Goal: Task Accomplishment & Management: Manage account settings

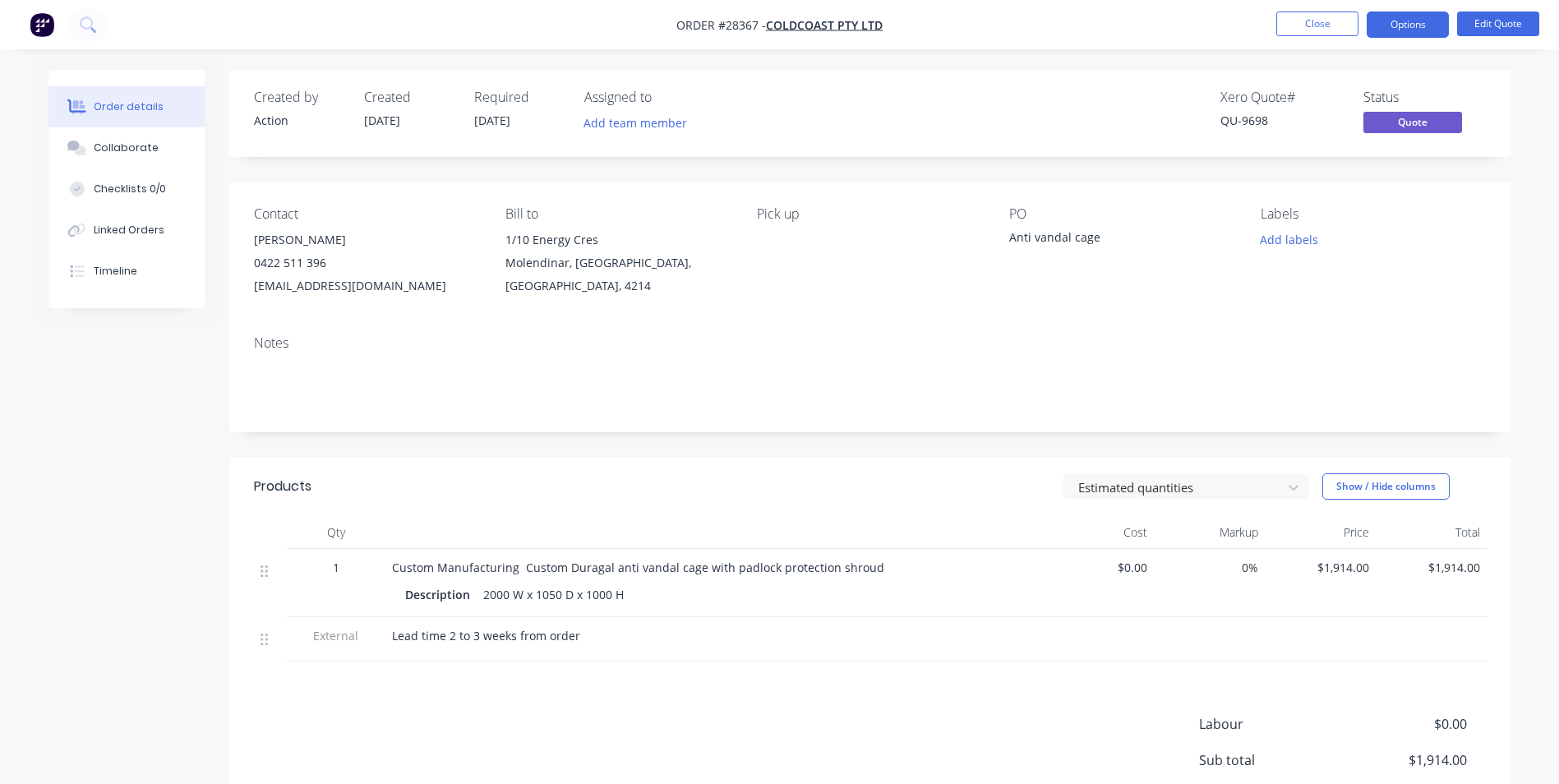
click at [1404, 27] on button "Options" at bounding box center [1407, 24] width 82 height 26
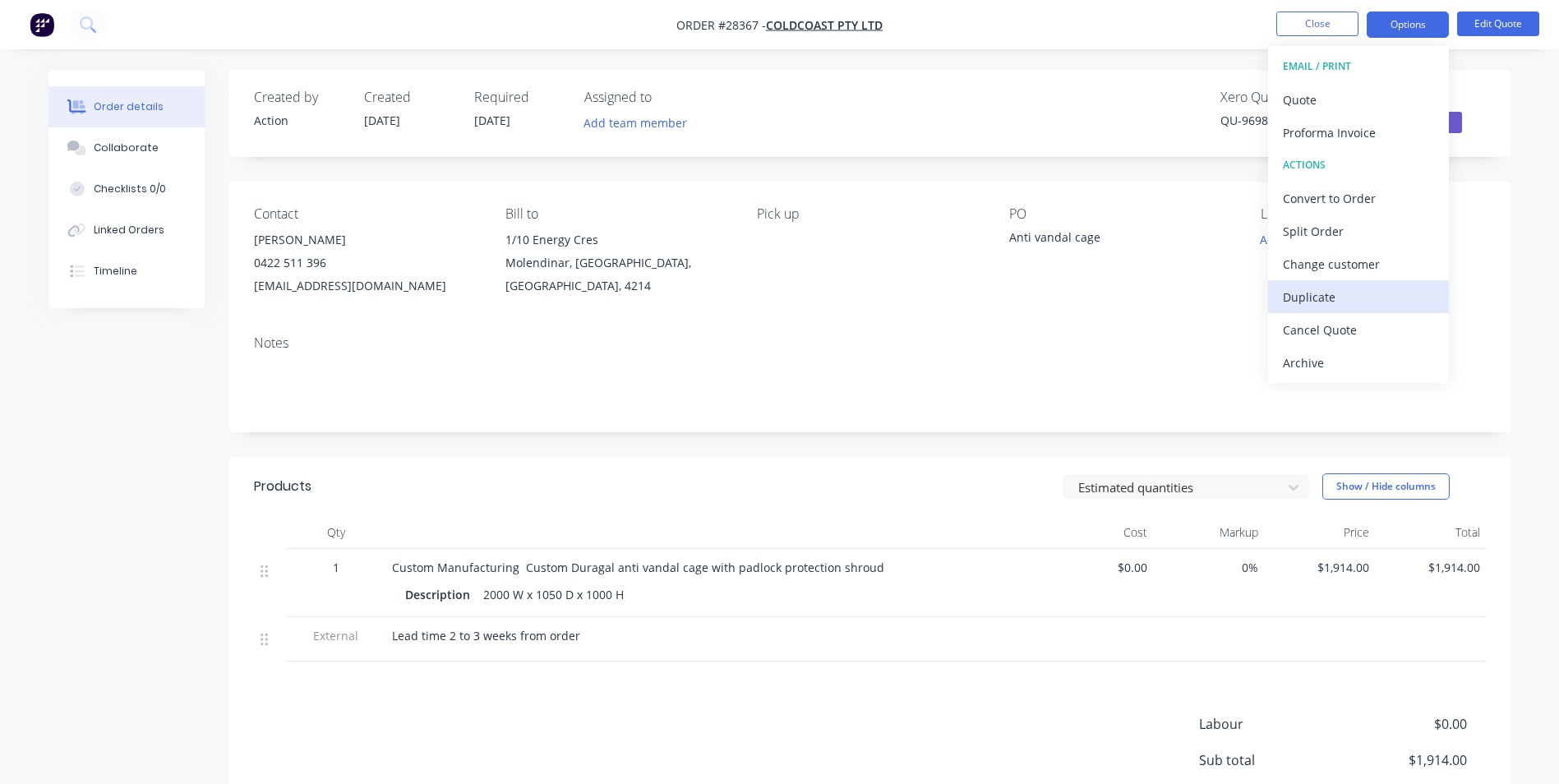
click at [1340, 300] on div "Duplicate" at bounding box center [1358, 296] width 151 height 24
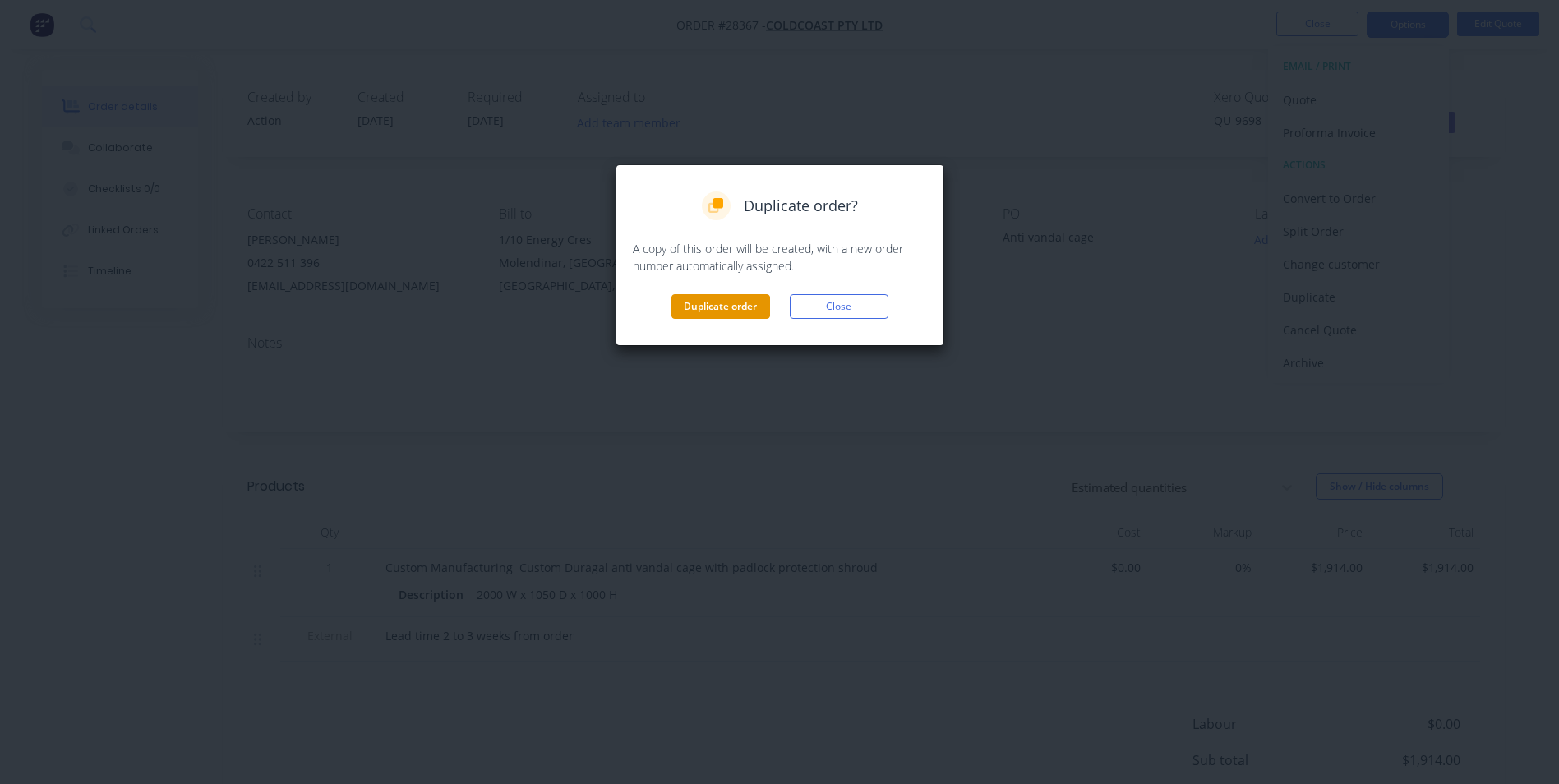
click at [721, 302] on button "Duplicate order" at bounding box center [721, 307] width 98 height 25
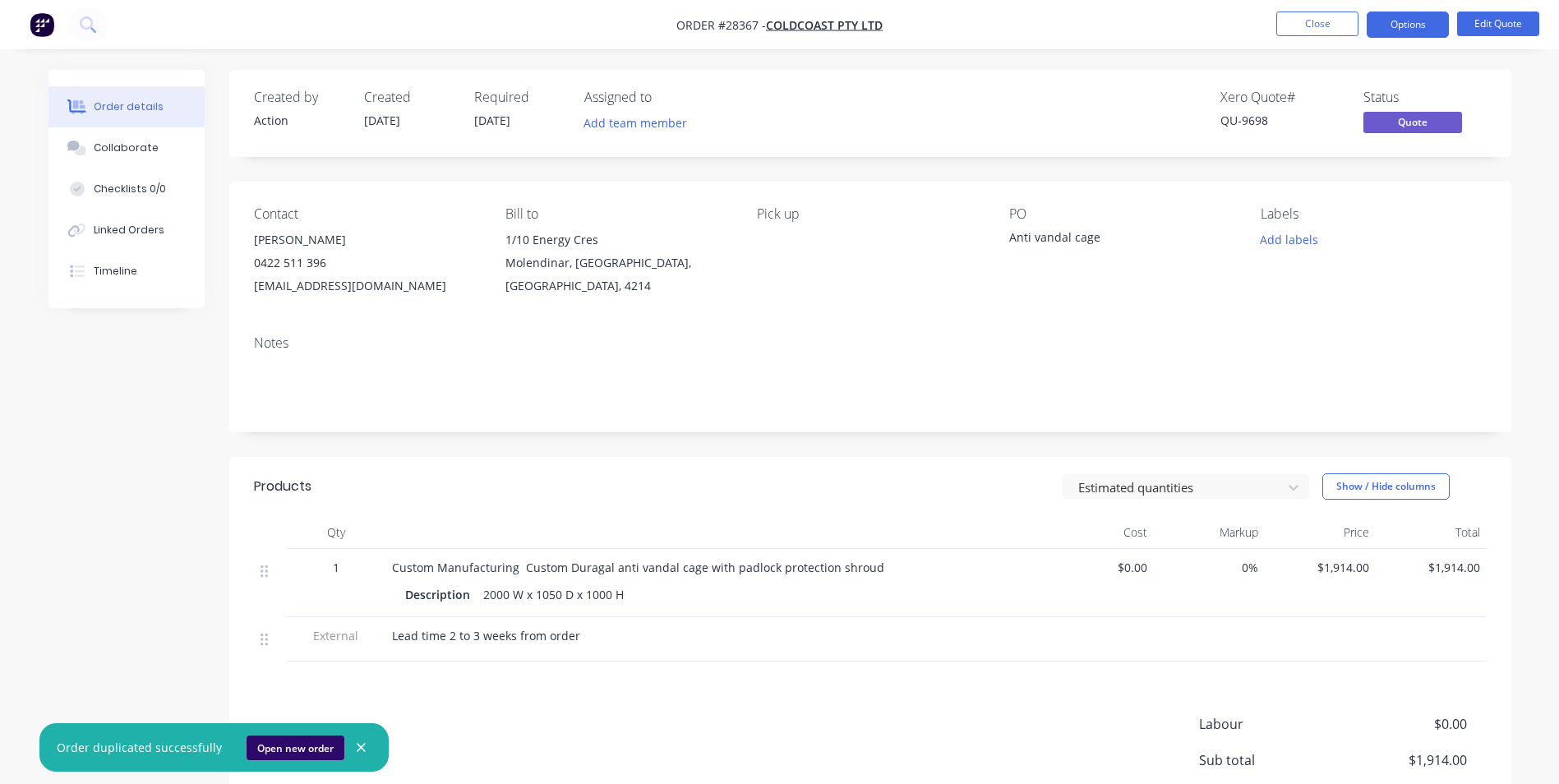
drag, startPoint x: 263, startPoint y: 751, endPoint x: 256, endPoint y: 747, distance: 8.1
click at [262, 751] on button "Open new order" at bounding box center [295, 747] width 98 height 25
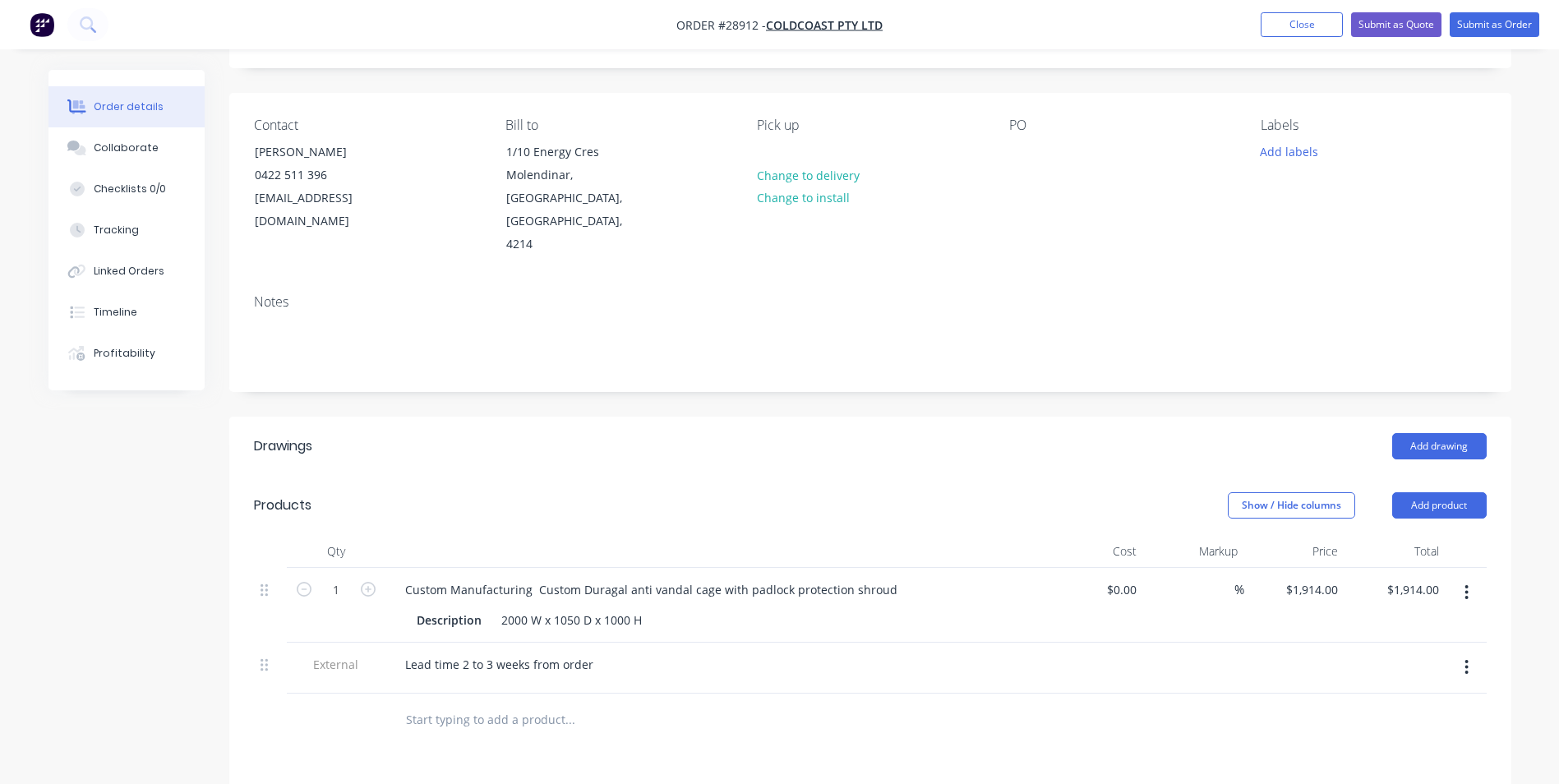
scroll to position [411, 0]
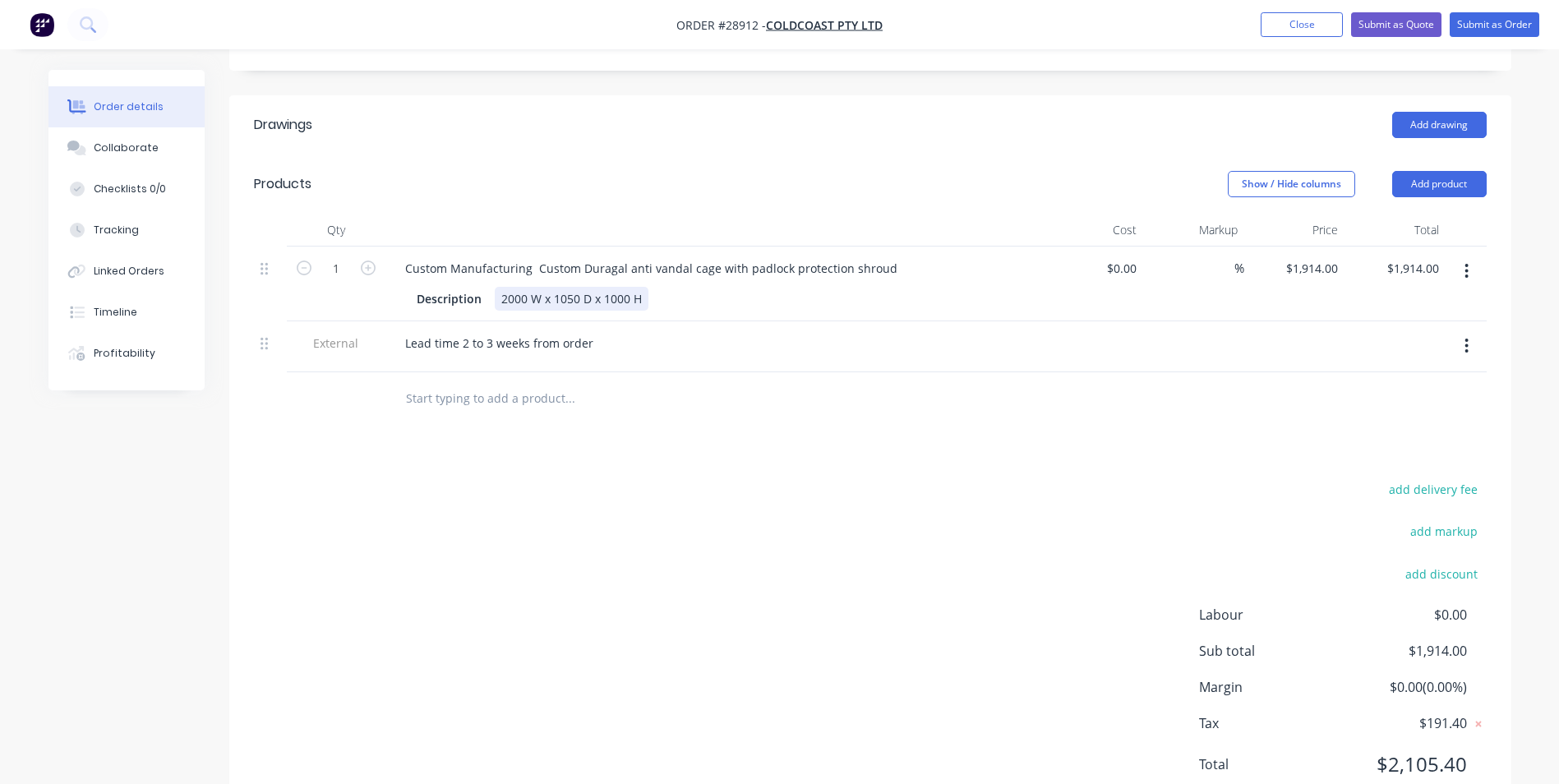
click at [525, 287] on div "2000 W x 1050 D x 1000 H" at bounding box center [572, 298] width 154 height 24
click at [577, 287] on div "1200 W x 1050 D x 1000 H" at bounding box center [572, 298] width 154 height 24
click at [622, 287] on div "1200 W x 770 D x 1000 H" at bounding box center [568, 298] width 147 height 24
click at [884, 256] on div "Custom Manufacturing Custom Duragal anti vandal cage with padlock protection sh…" at bounding box center [651, 267] width 519 height 24
click at [636, 287] on div "1200 W x 770 D x 2360 H" at bounding box center [568, 298] width 147 height 24
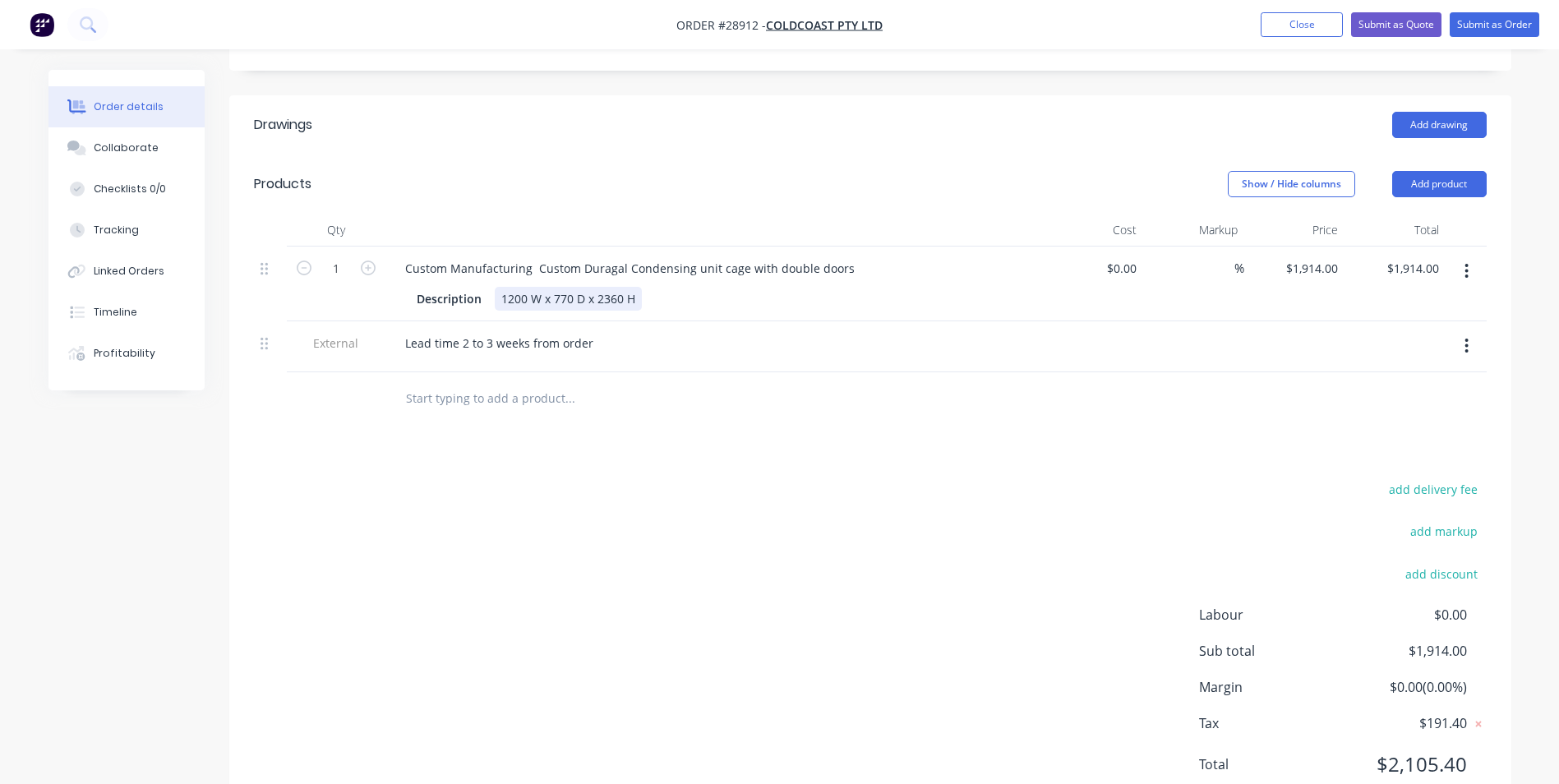
click at [635, 287] on div "1200 W x 770 D x 2360 H" at bounding box center [568, 298] width 147 height 24
click at [633, 478] on div "add delivery fee add markup add discount Labour $0.00 Sub total $1,914.00 Margi…" at bounding box center [870, 637] width 1233 height 317
click at [1336, 256] on input "1914" at bounding box center [1315, 267] width 60 height 24
type input "$3,969.00"
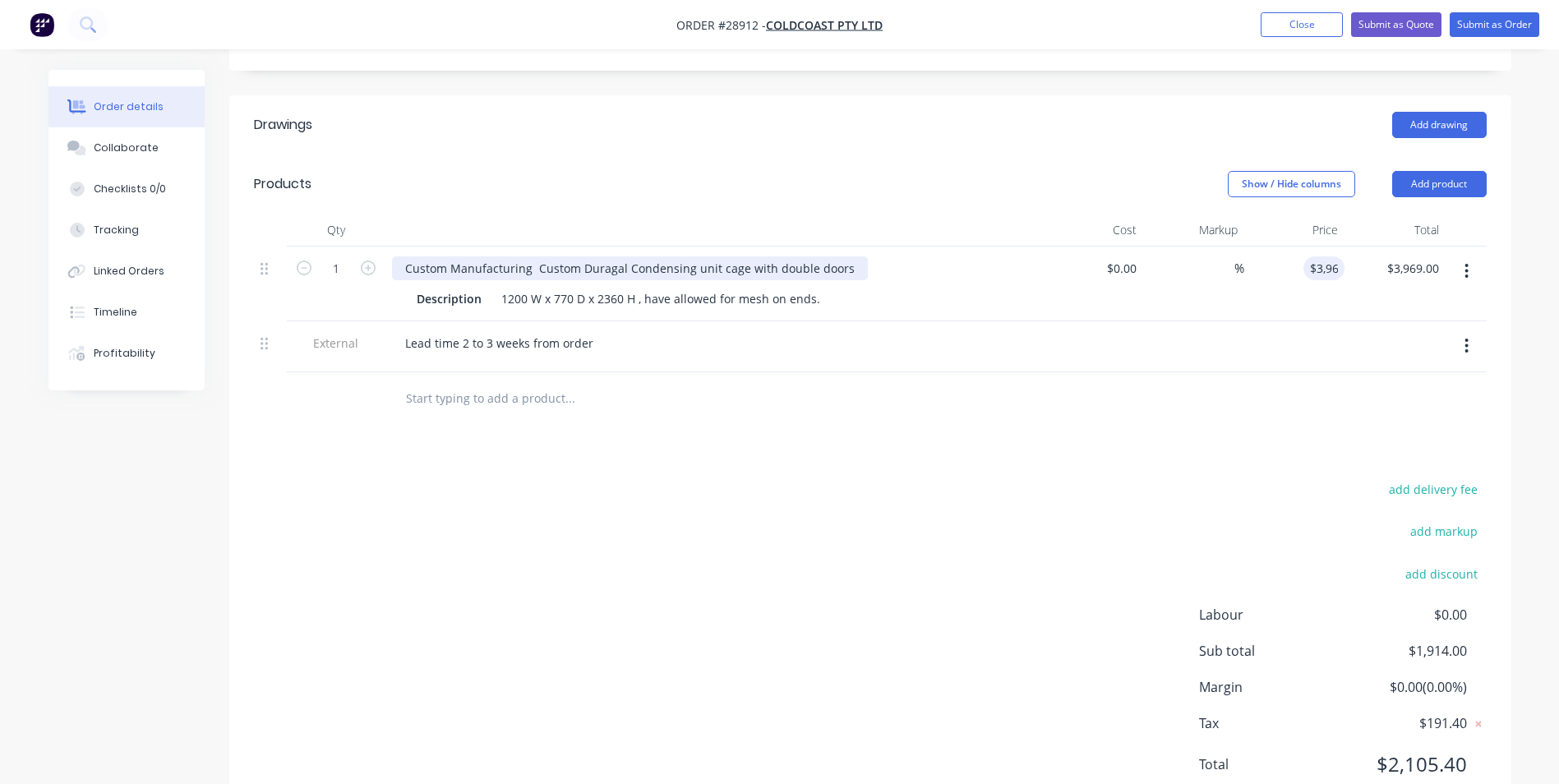
click at [845, 256] on div "Custom Manufacturing Custom Duragal Condensing unit cage with double doors" at bounding box center [629, 267] width 475 height 24
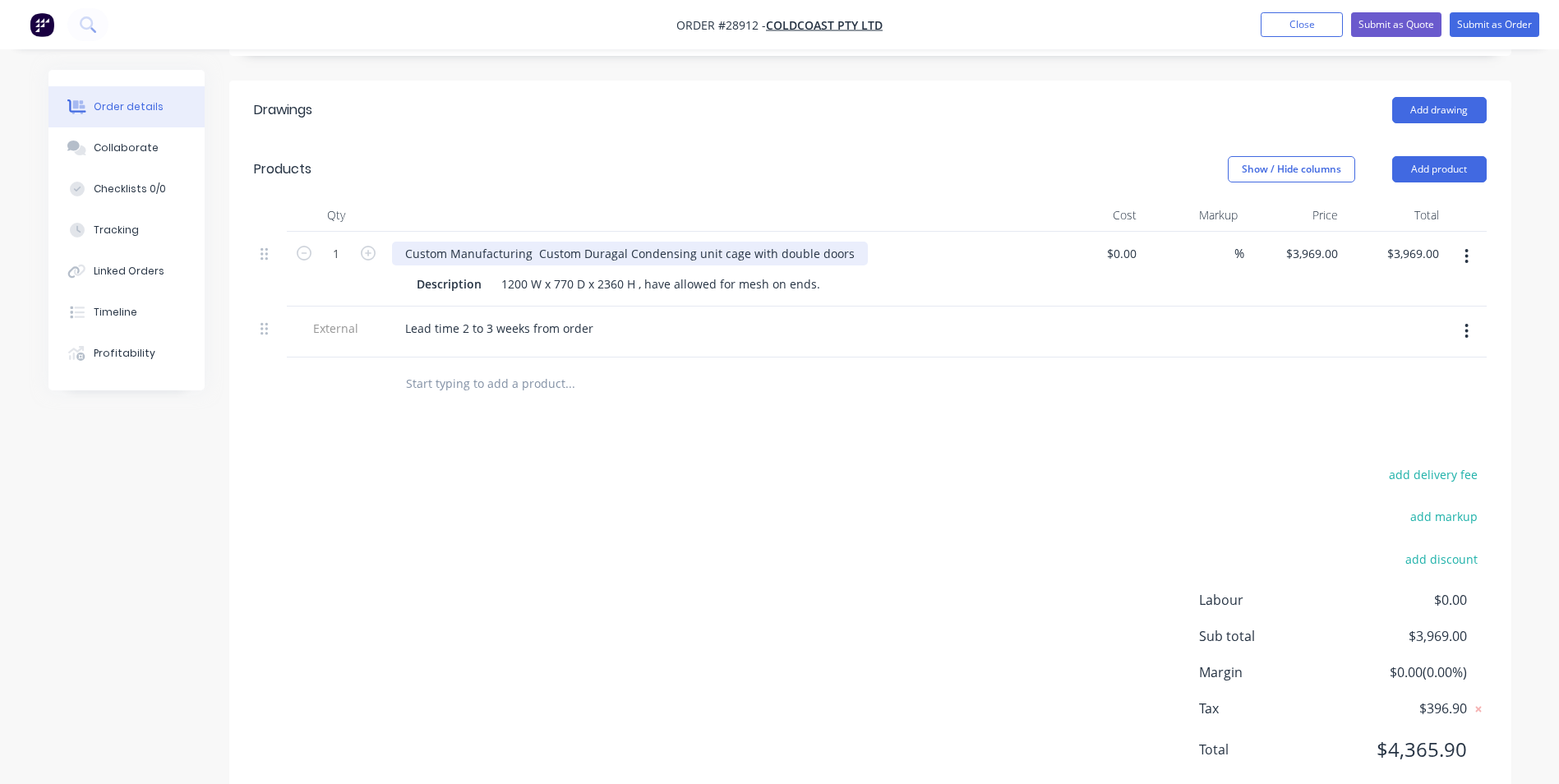
click at [840, 241] on div "Custom Manufacturing Custom Duragal Condensing unit cage with double doors" at bounding box center [629, 253] width 475 height 24
click at [881, 253] on div "Custom Manufacturing Custom Duragal Condensing unit cage with double doors and …" at bounding box center [714, 269] width 657 height 75
click at [1467, 322] on icon "button" at bounding box center [1467, 331] width 4 height 18
click at [1363, 395] on div "Delete" at bounding box center [1409, 407] width 127 height 24
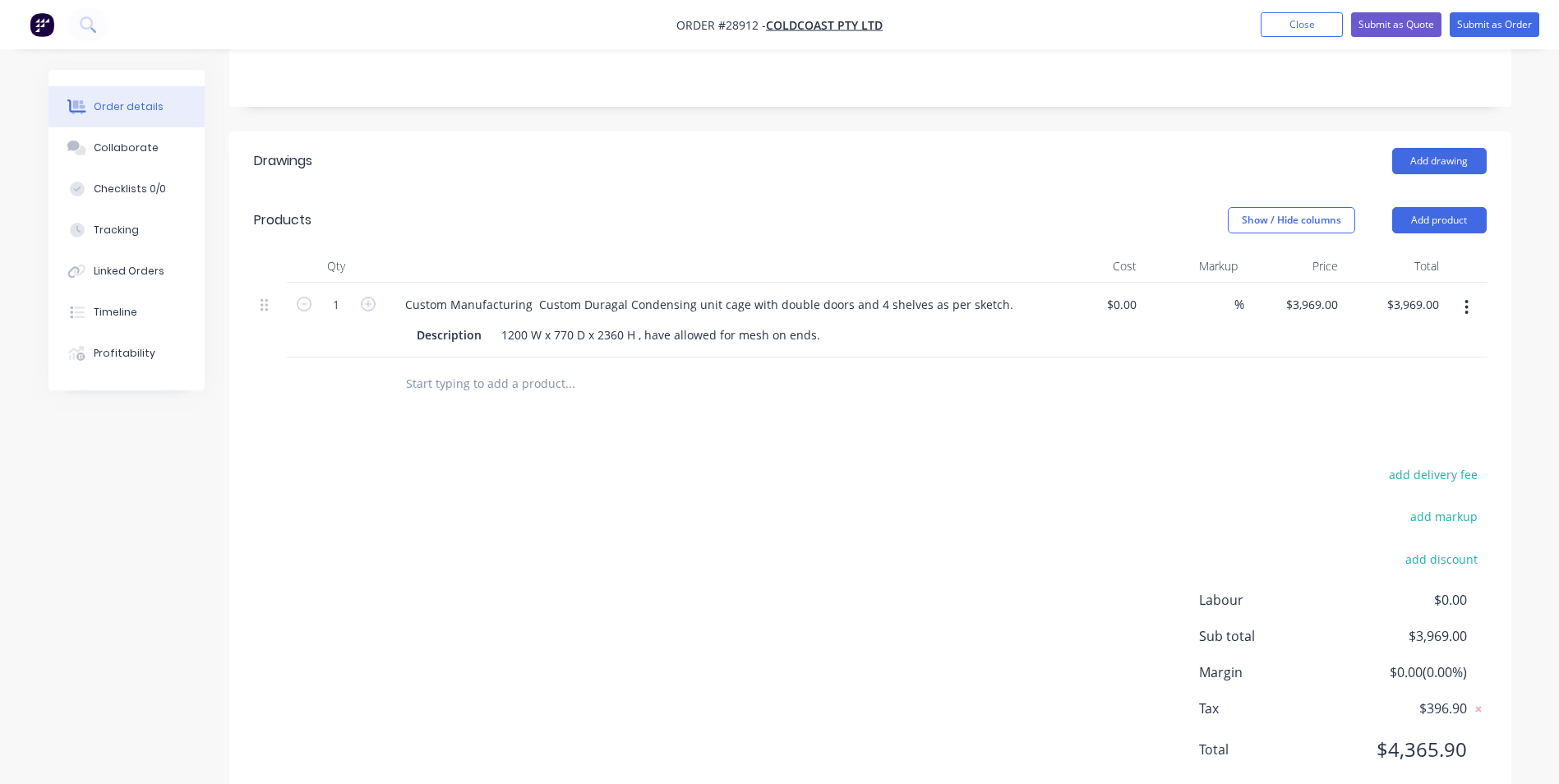
click at [1471, 292] on button "button" at bounding box center [1467, 307] width 38 height 30
click at [1463, 292] on button "button" at bounding box center [1467, 307] width 38 height 30
click at [1464, 292] on button "button" at bounding box center [1467, 307] width 38 height 30
click at [1370, 371] on div "Duplicate" at bounding box center [1409, 383] width 127 height 24
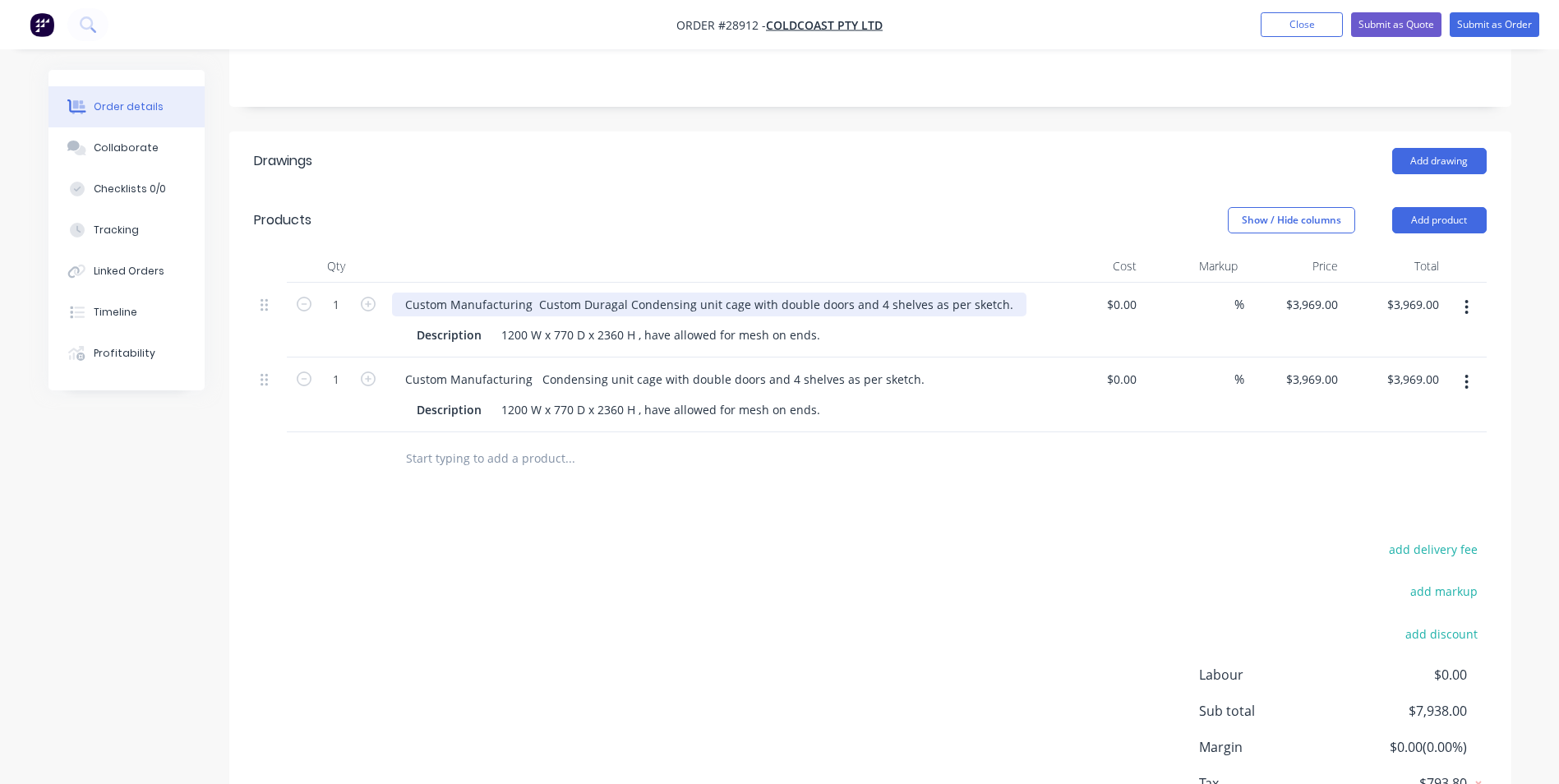
click at [574, 292] on div "Custom Manufacturing Custom Duragal Condensing unit cage with double doors and …" at bounding box center [708, 304] width 634 height 24
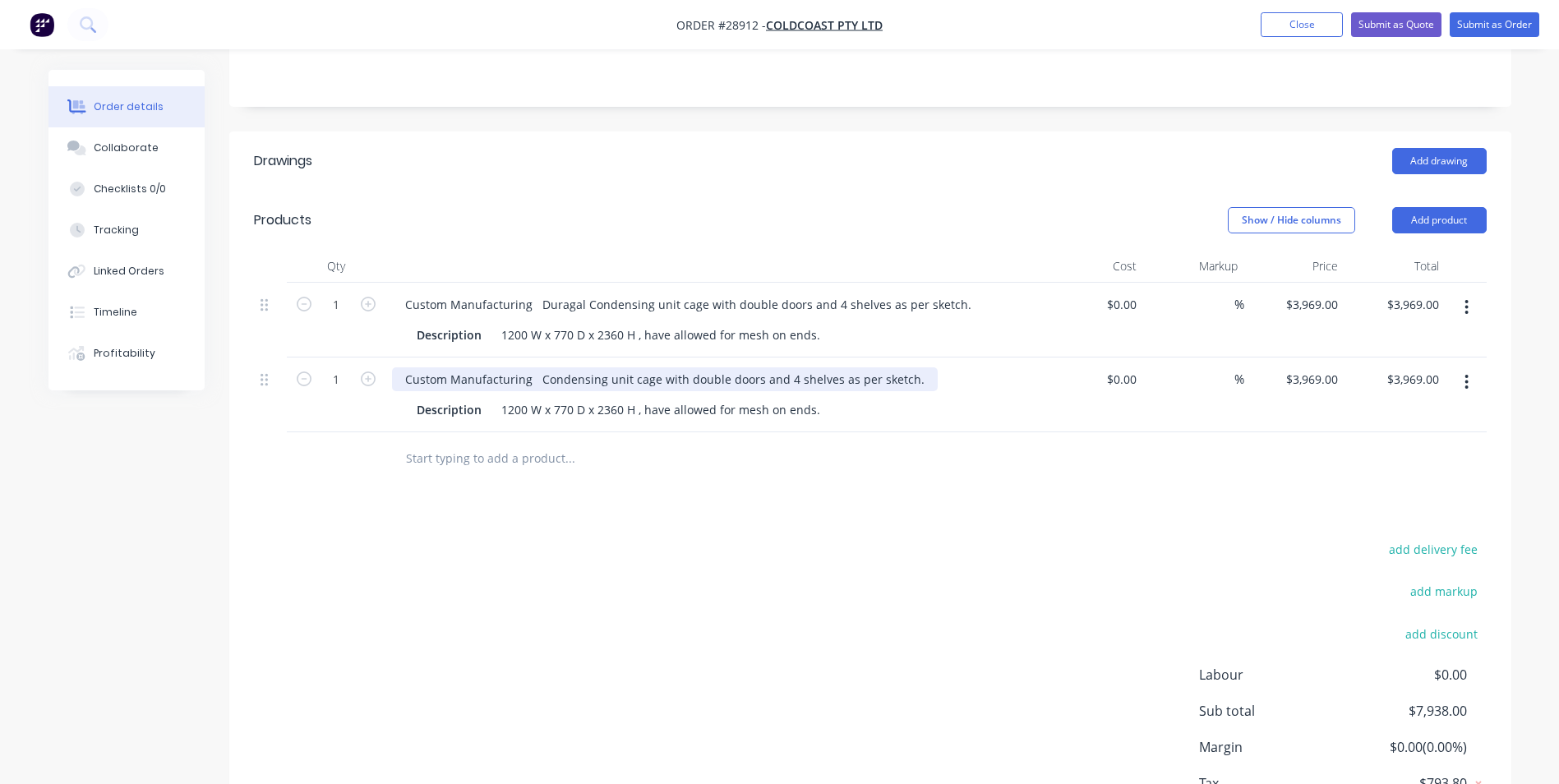
click at [539, 367] on div "Custom Manufacturing Condensing unit cage with double doors and 4 shelves as pe…" at bounding box center [664, 379] width 546 height 24
click at [544, 367] on div "Custom Manufacturing Condensing unit cage with double doors and 4 shelves as pe…" at bounding box center [664, 379] width 546 height 24
drag, startPoint x: 537, startPoint y: 329, endPoint x: 537, endPoint y: 341, distance: 12.0
click at [537, 367] on div "Custom Manufacturing Condensing unit cage with double doors and 4 shelves as pe…" at bounding box center [664, 379] width 546 height 24
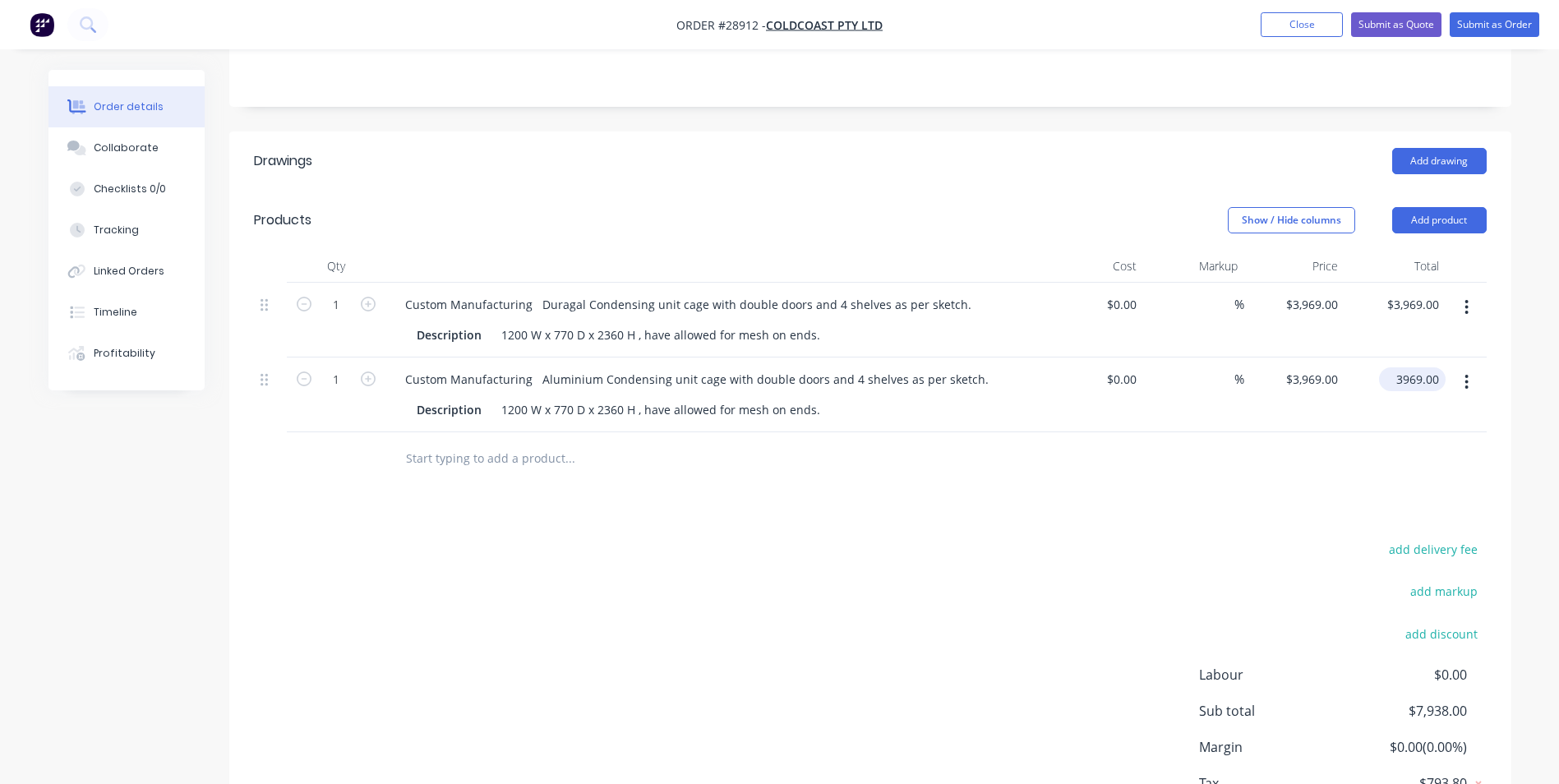
click at [1429, 367] on input "3969.00" at bounding box center [1416, 379] width 60 height 24
type input "4587"
type input "$4,587.00"
click at [1106, 432] on div at bounding box center [870, 459] width 1233 height 54
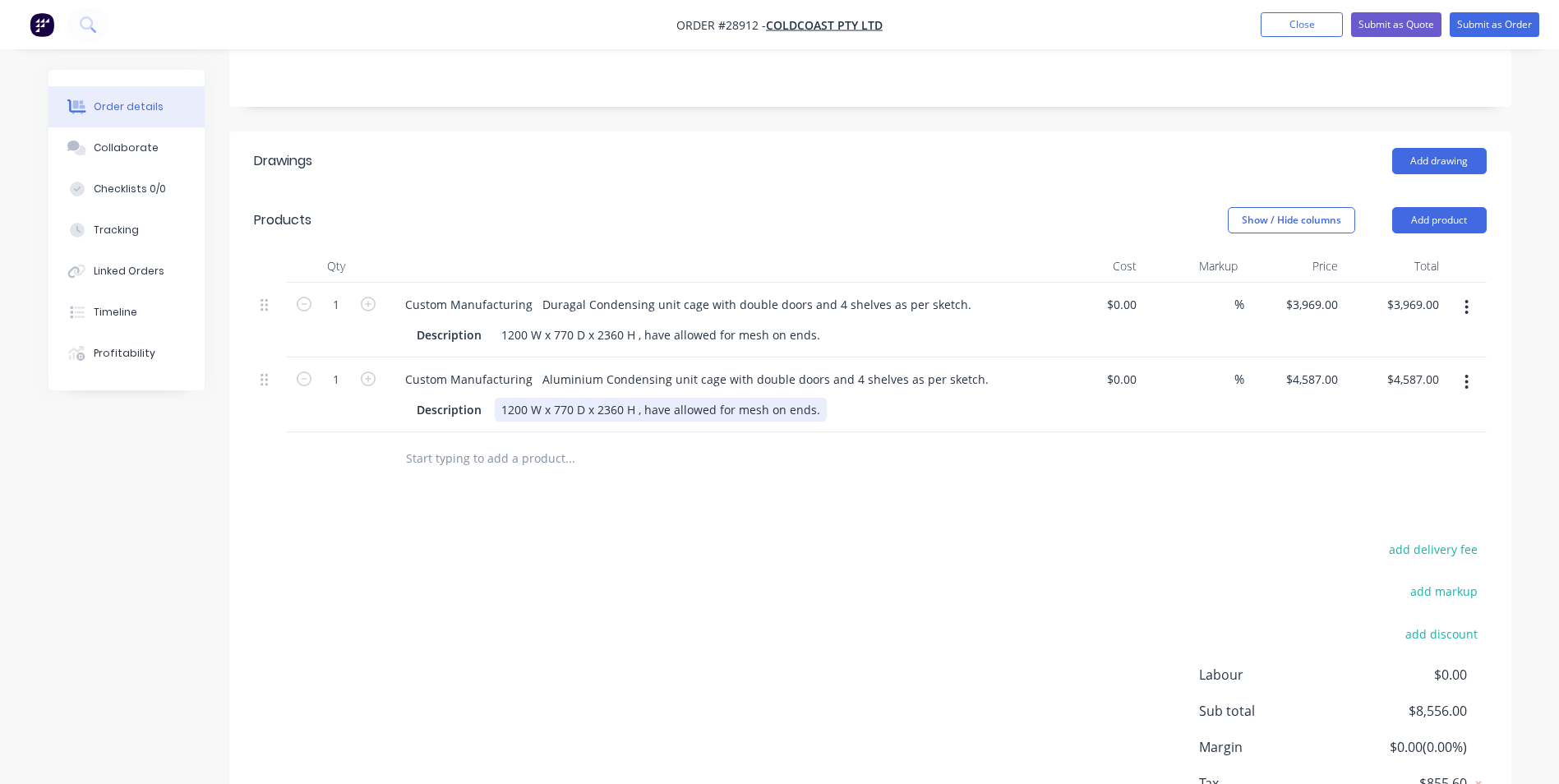
click at [817, 397] on div "1200 W x 770 D x 2360 H , have allowed for mesh on ends." at bounding box center [660, 409] width 332 height 24
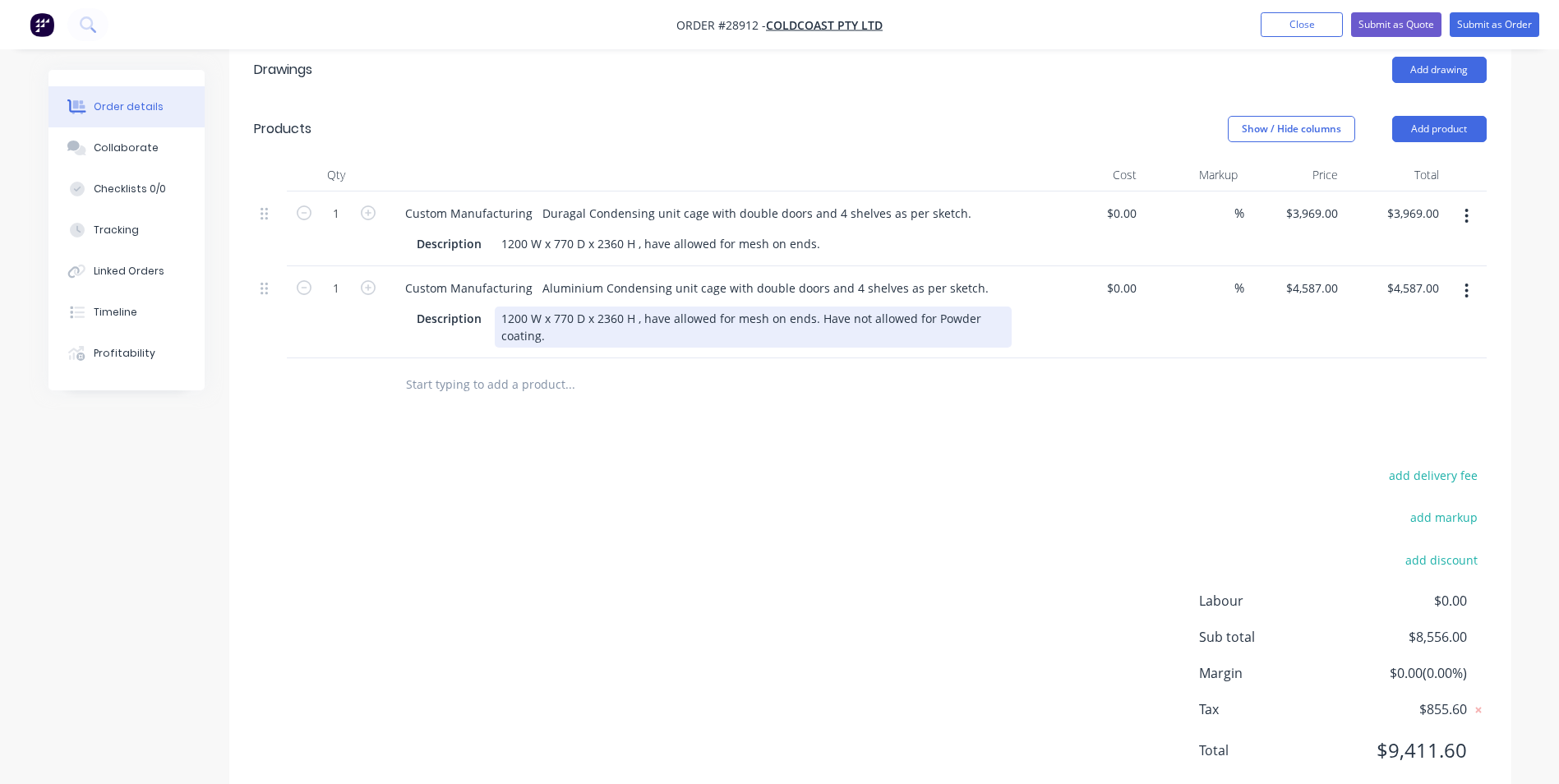
scroll to position [467, 0]
click at [528, 367] on input "text" at bounding box center [570, 384] width 329 height 33
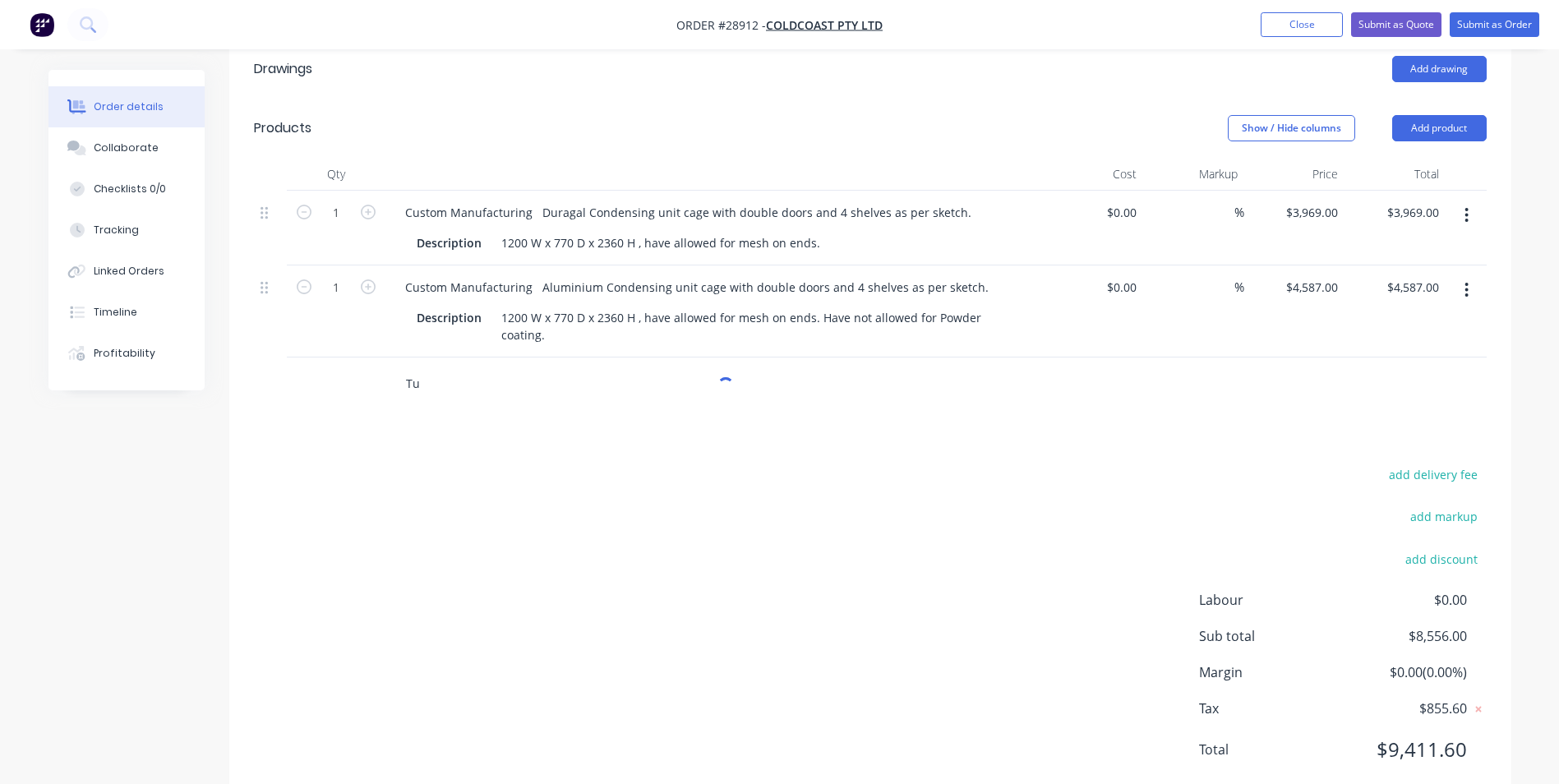
type input "T"
click at [1454, 115] on button "Add product" at bounding box center [1440, 128] width 94 height 26
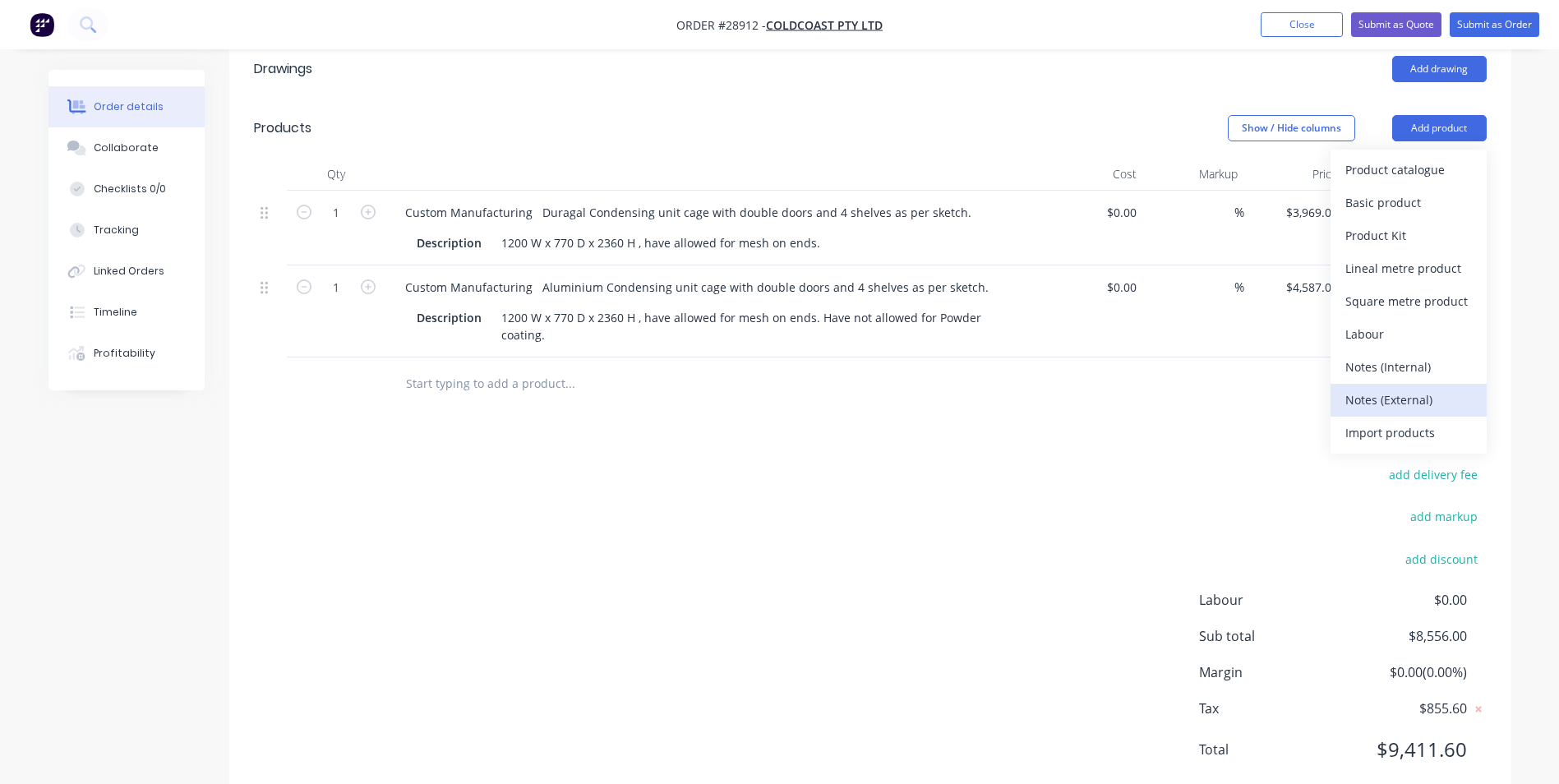
click at [1358, 388] on div "Notes (External)" at bounding box center [1409, 399] width 127 height 24
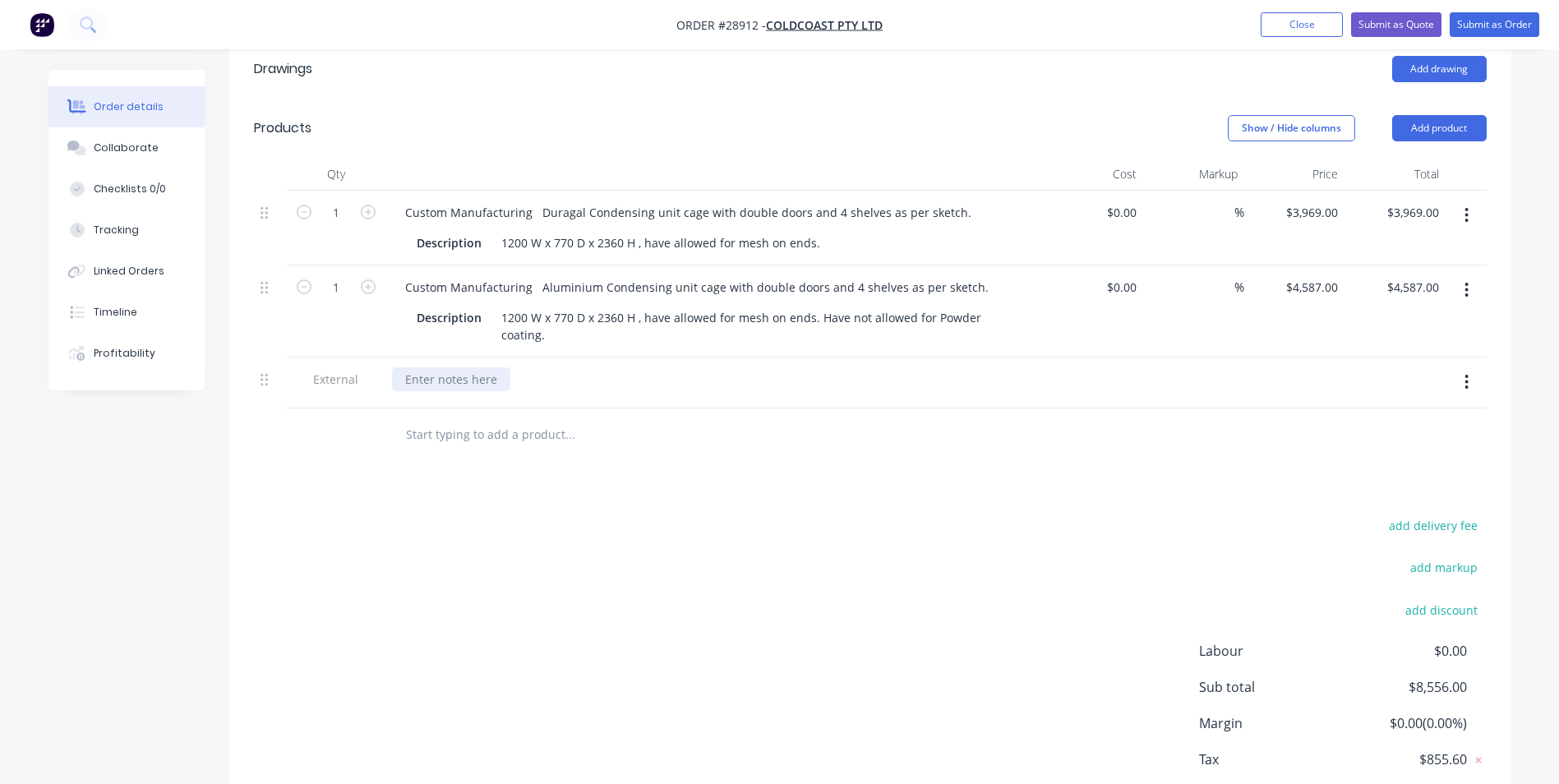
click at [474, 367] on div at bounding box center [450, 379] width 118 height 24
click at [700, 447] on div "Drawings Add drawing Products Show / Hide columns Add product Qty Cost Markup P…" at bounding box center [870, 447] width 1282 height 817
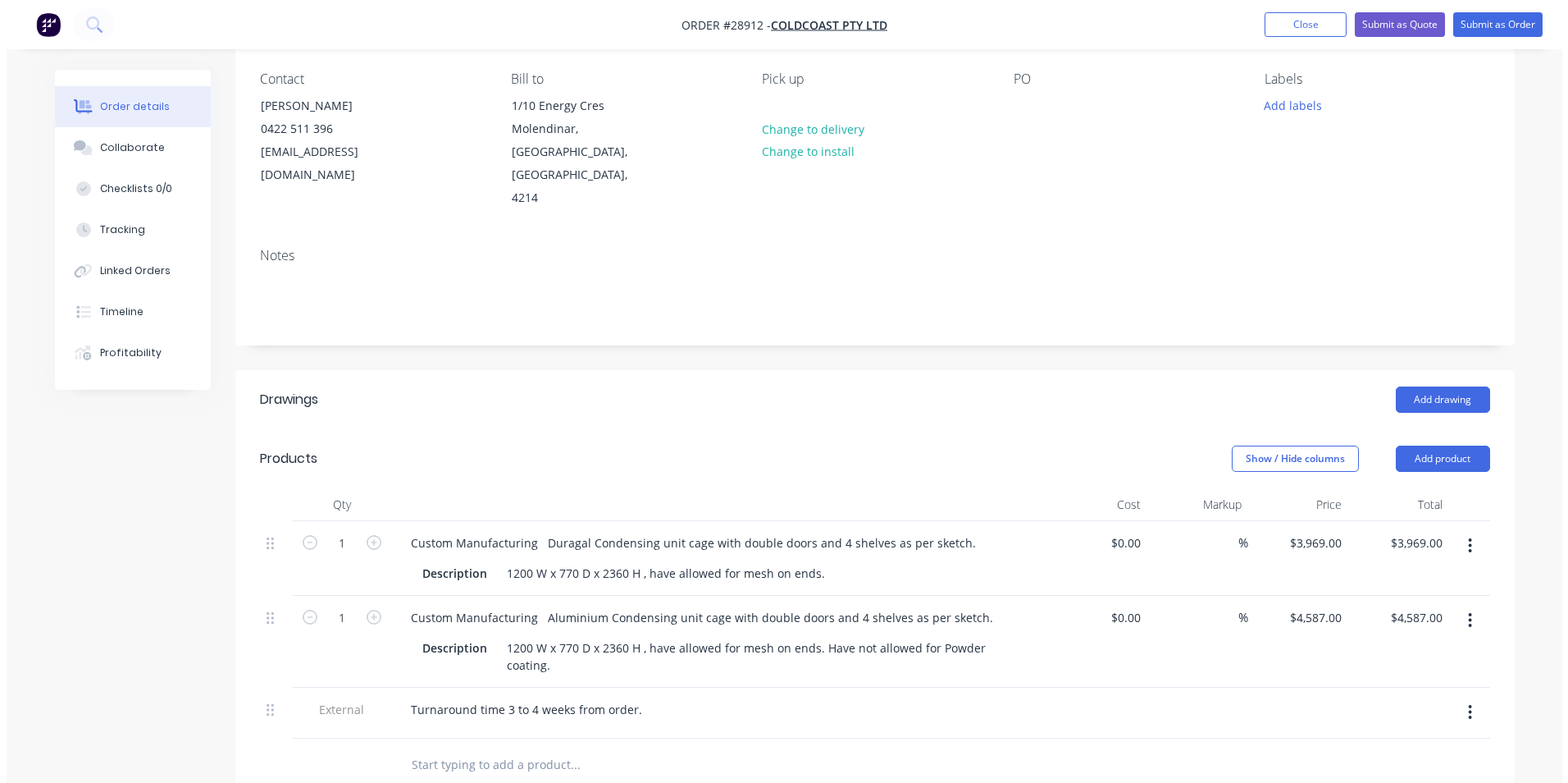
scroll to position [0, 0]
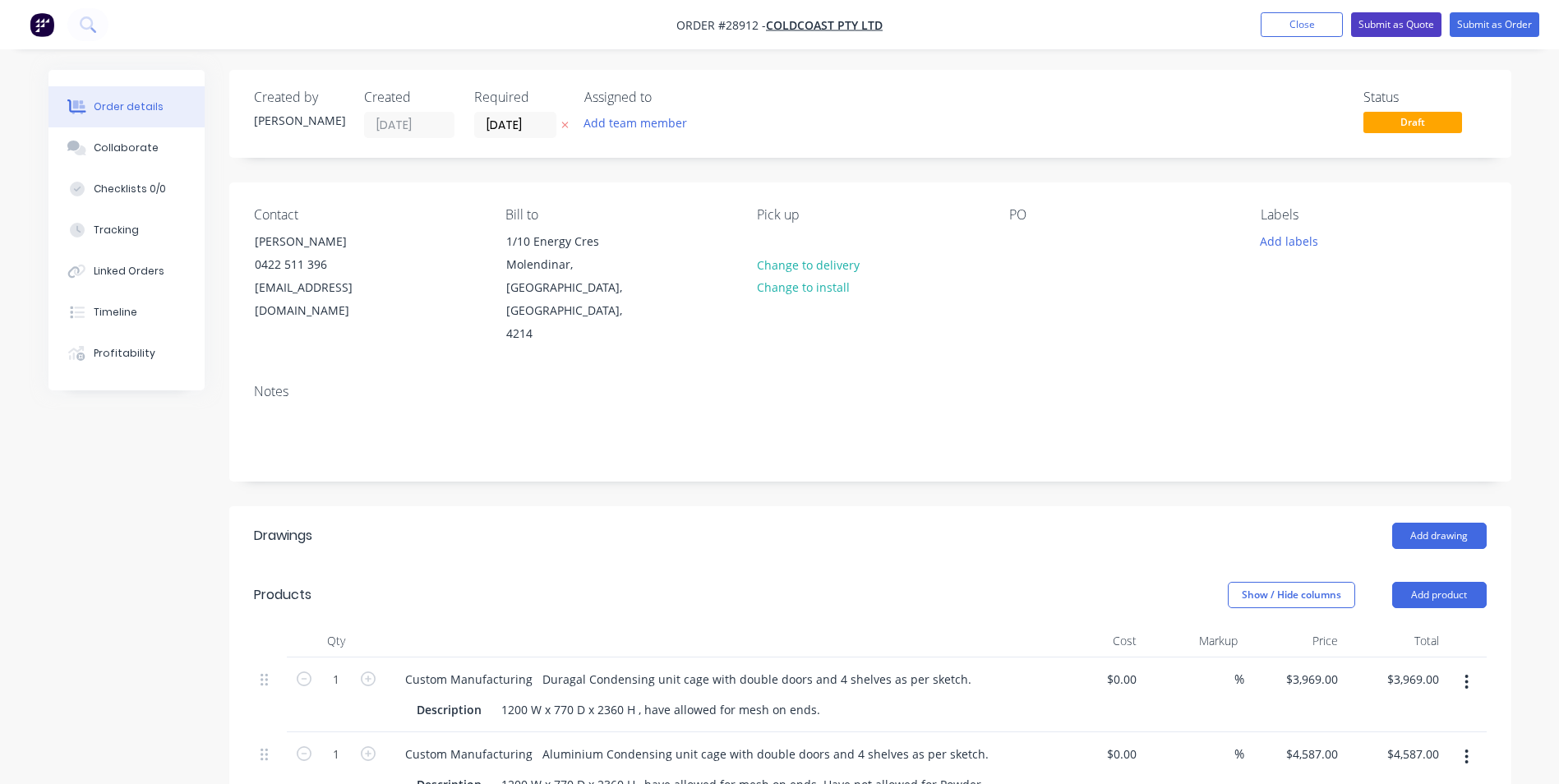
drag, startPoint x: 1388, startPoint y: 22, endPoint x: 1382, endPoint y: 33, distance: 12.5
click at [1390, 22] on button "Submit as Quote" at bounding box center [1396, 25] width 90 height 25
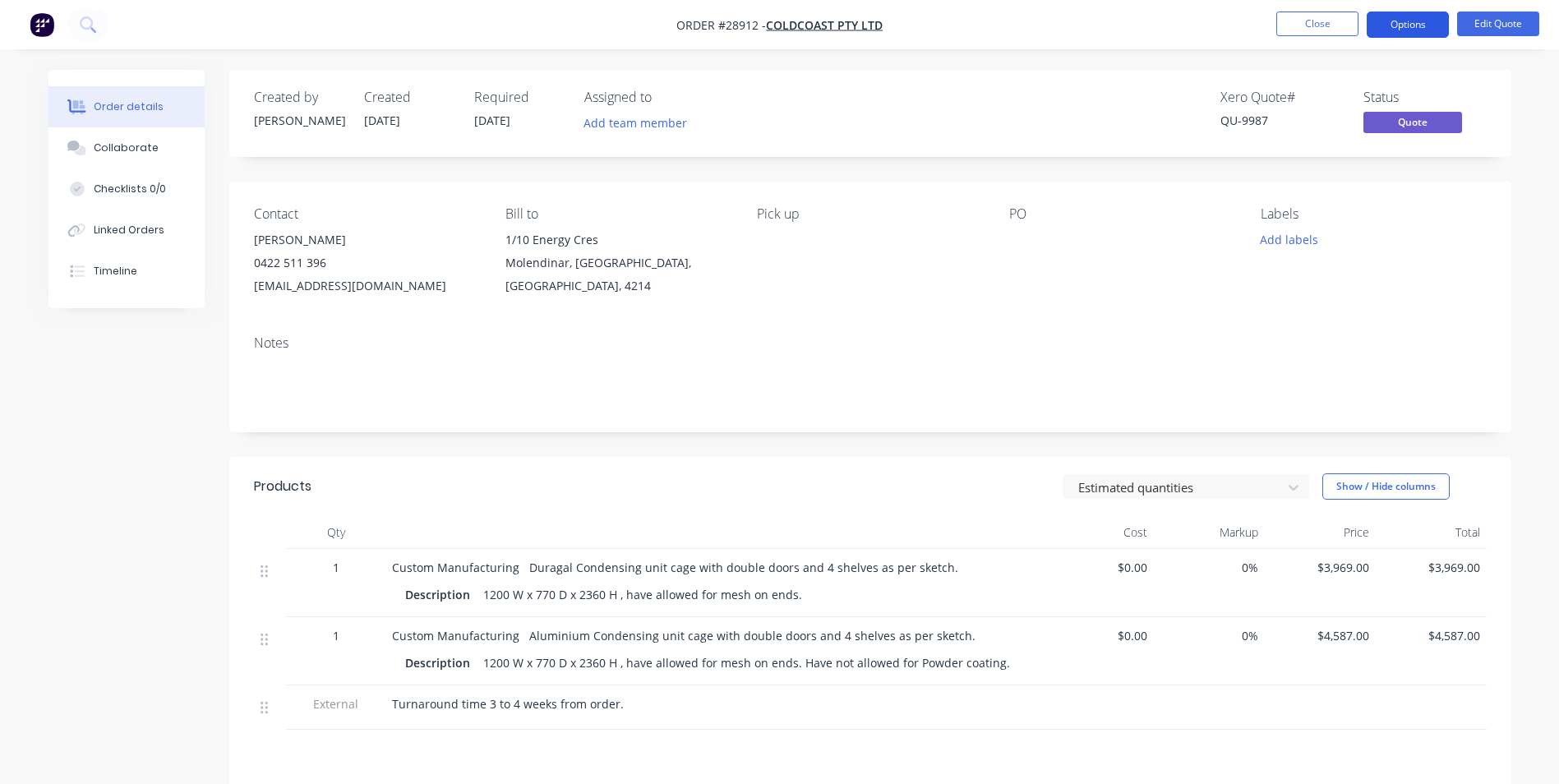
click at [1398, 21] on button "Options" at bounding box center [1407, 24] width 82 height 26
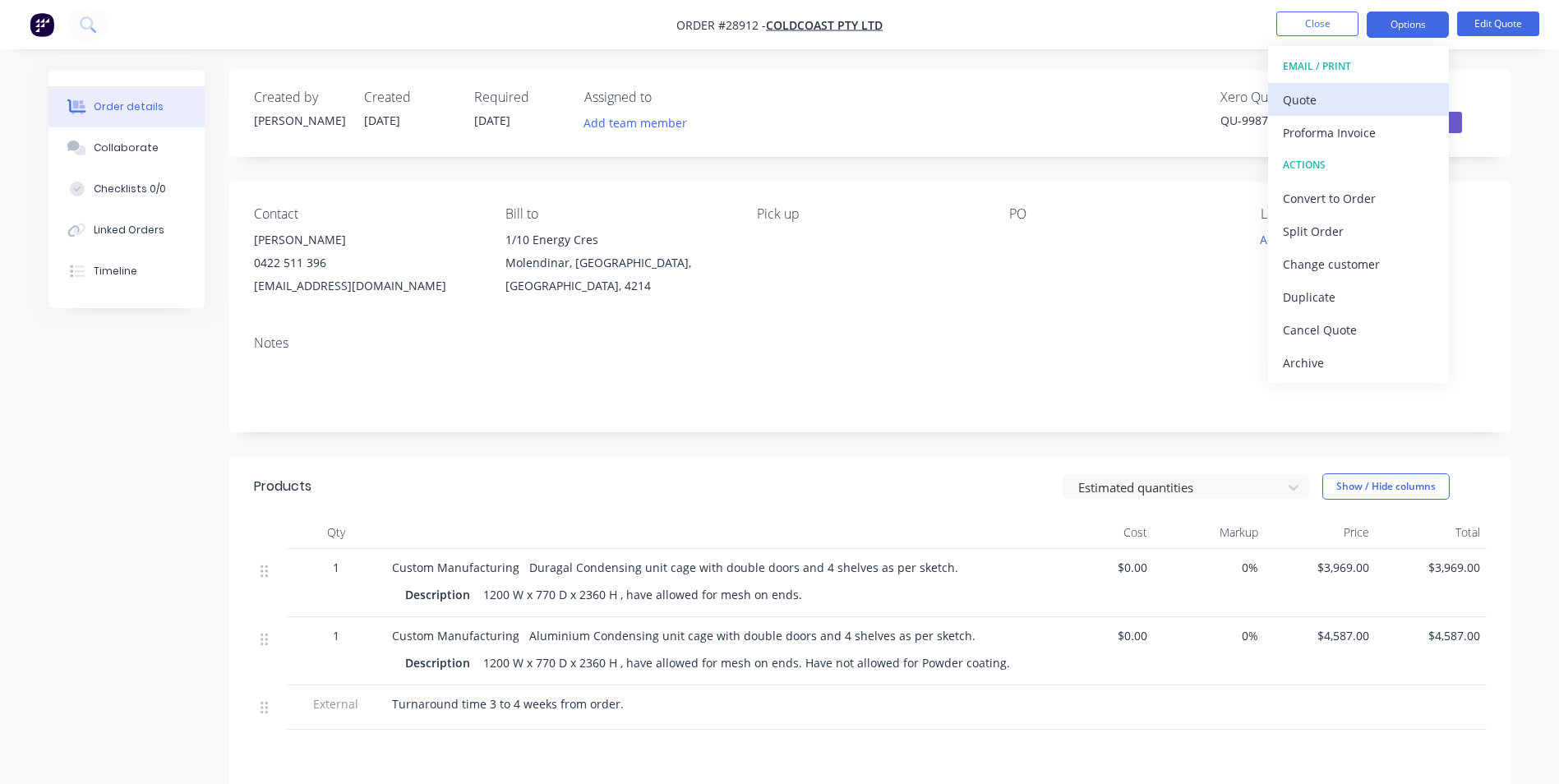
click at [1325, 95] on div "Quote" at bounding box center [1358, 99] width 151 height 24
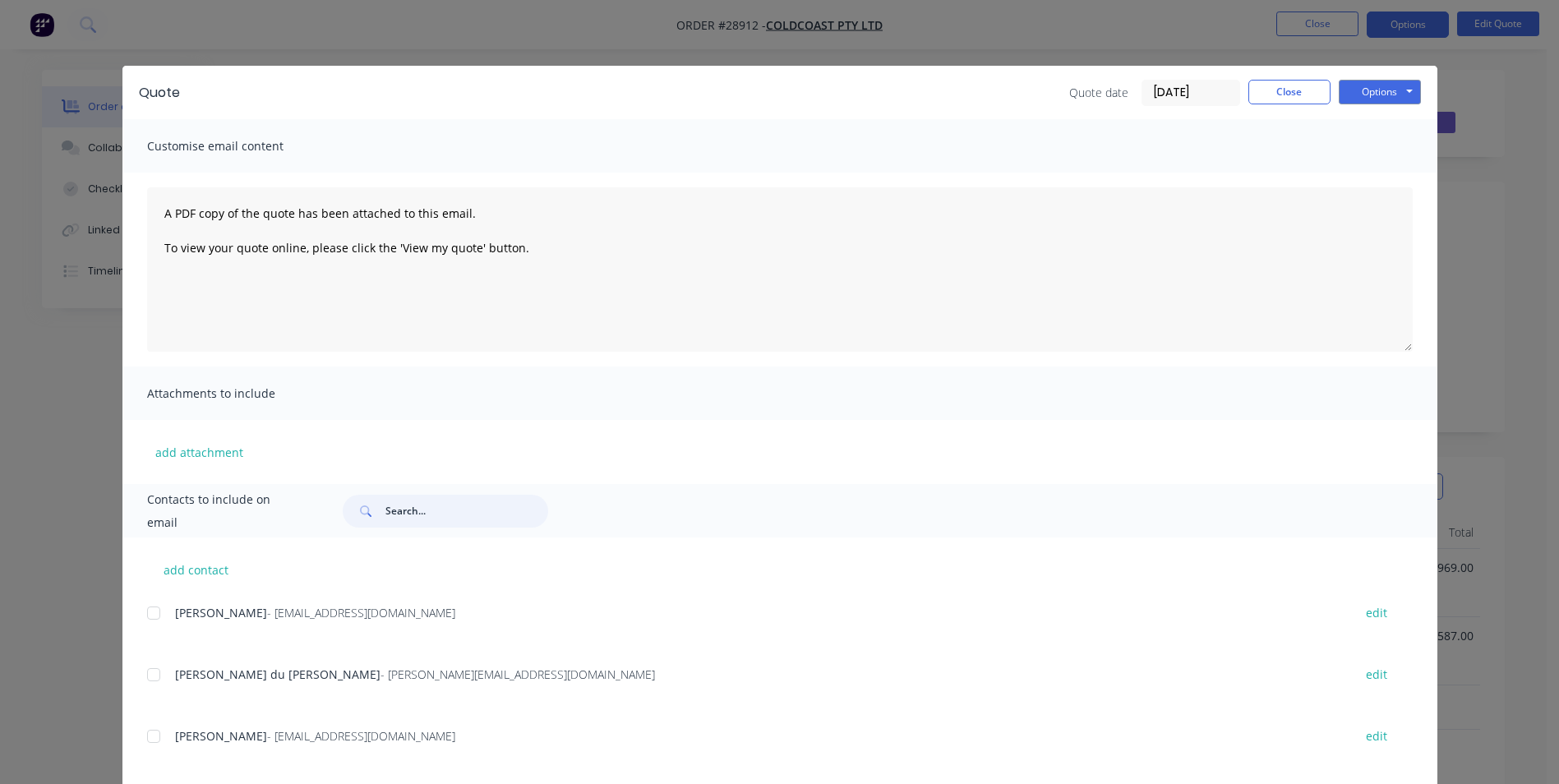
click at [424, 518] on input "text" at bounding box center [467, 511] width 163 height 33
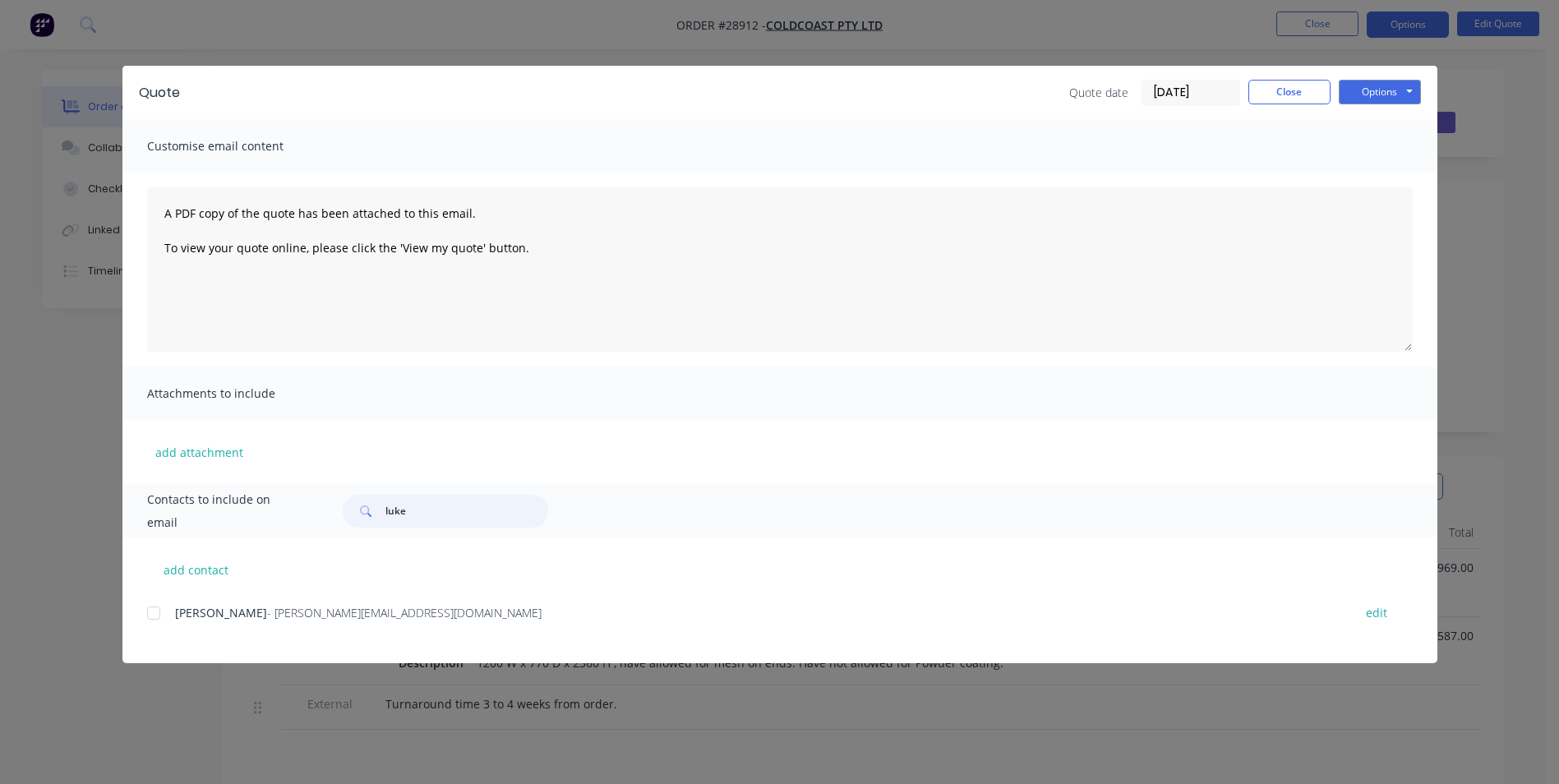
click at [155, 614] on div at bounding box center [154, 613] width 33 height 33
type input "luke"
click at [1378, 91] on button "Options" at bounding box center [1379, 92] width 82 height 25
click at [1369, 171] on button "Email" at bounding box center [1391, 175] width 105 height 27
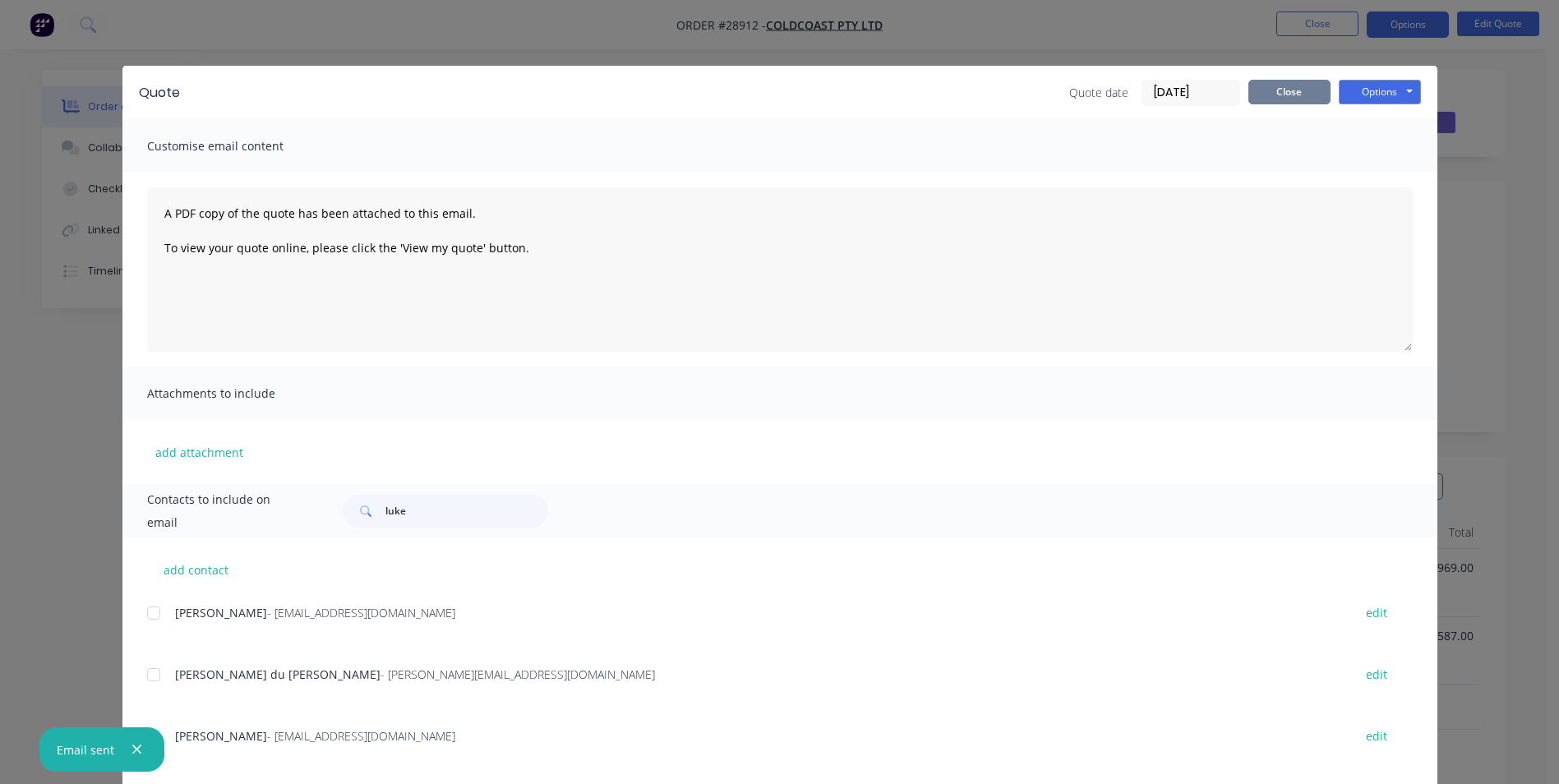
click at [1265, 98] on button "Close" at bounding box center [1289, 92] width 82 height 25
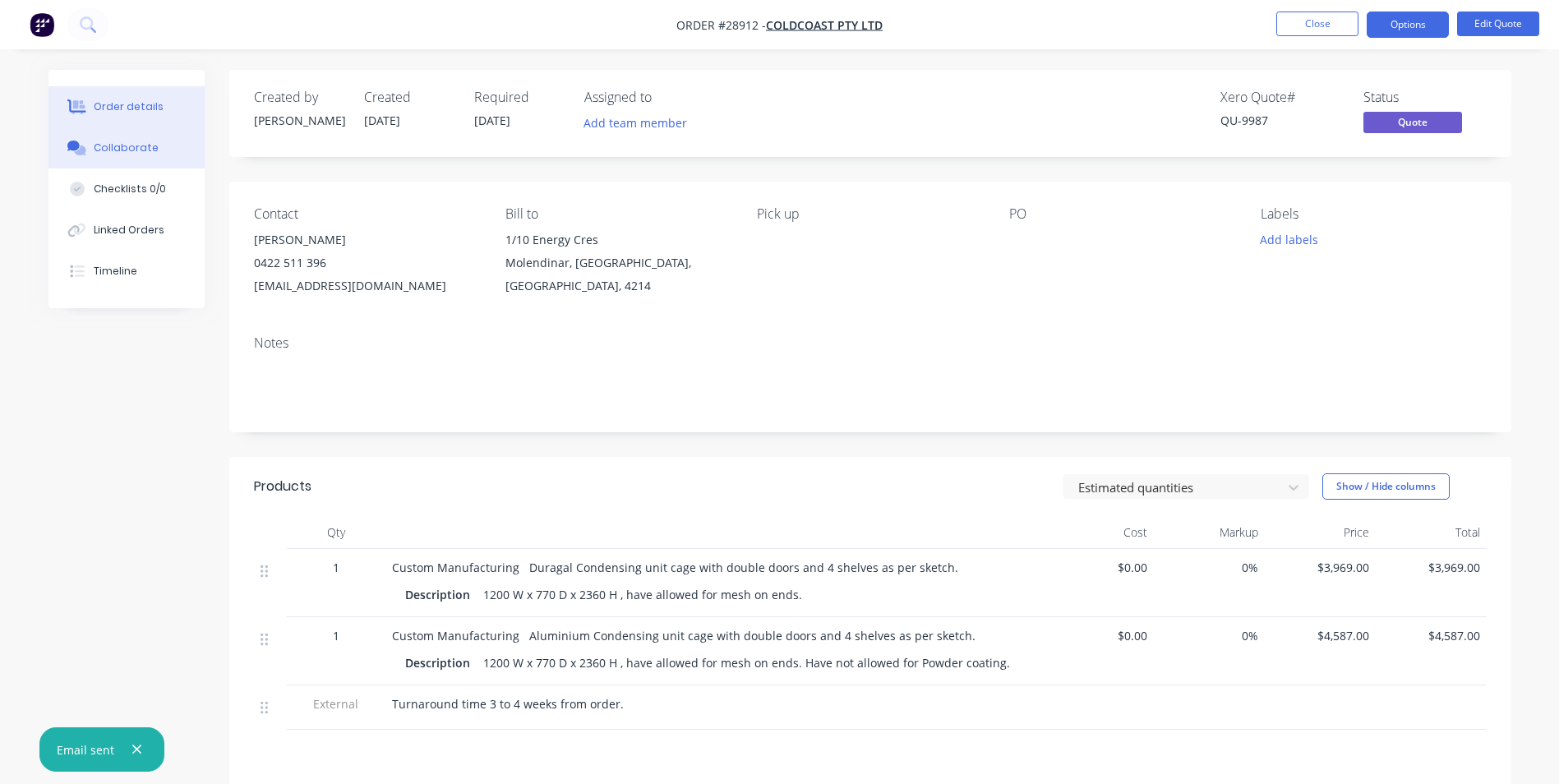
click at [141, 147] on div "Collaborate" at bounding box center [125, 147] width 64 height 14
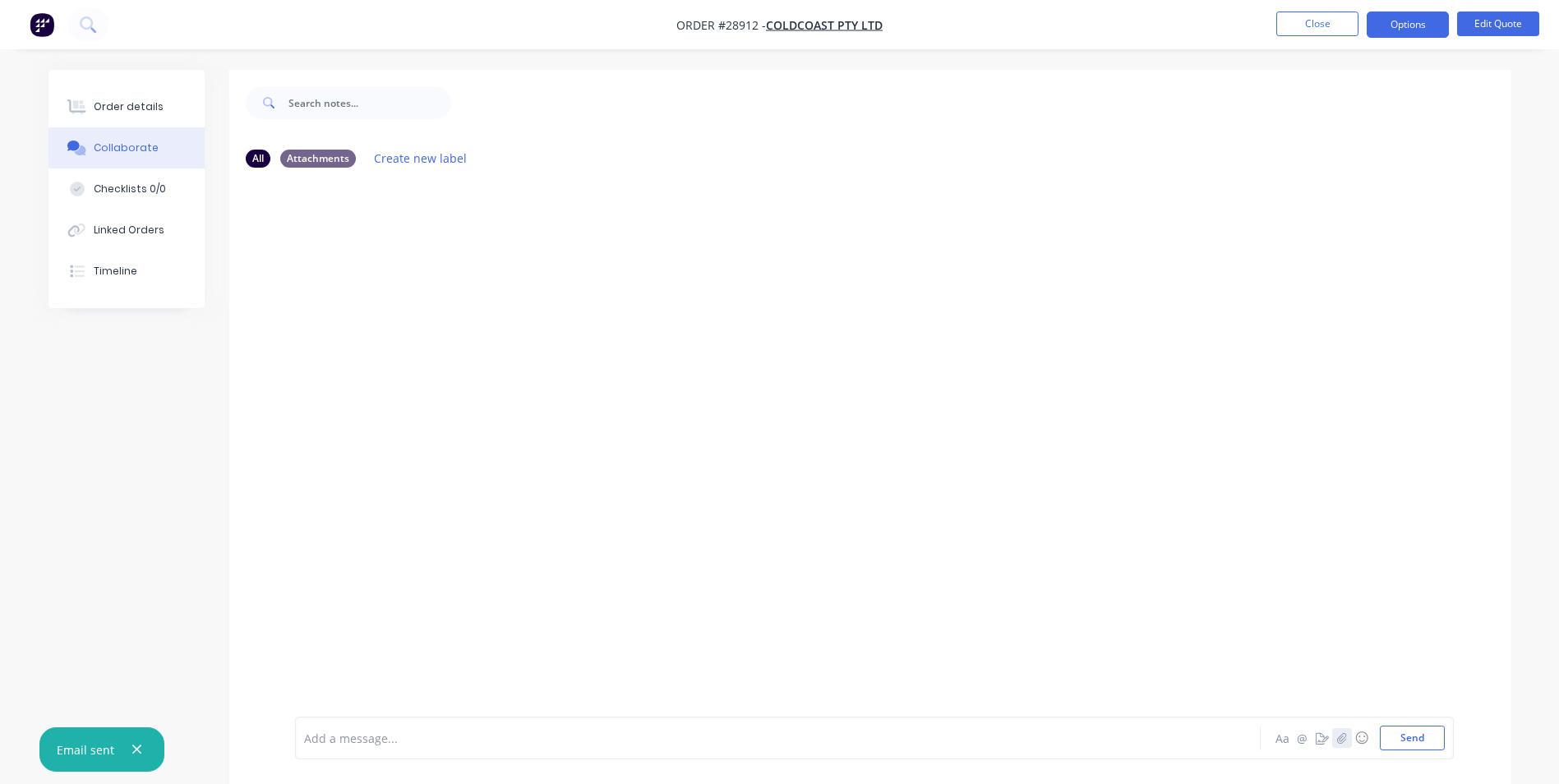
click at [1344, 742] on icon "button" at bounding box center [1342, 738] width 10 height 12
click at [1392, 742] on button "Send" at bounding box center [1412, 738] width 64 height 25
click at [1294, 19] on button "Close" at bounding box center [1316, 24] width 82 height 25
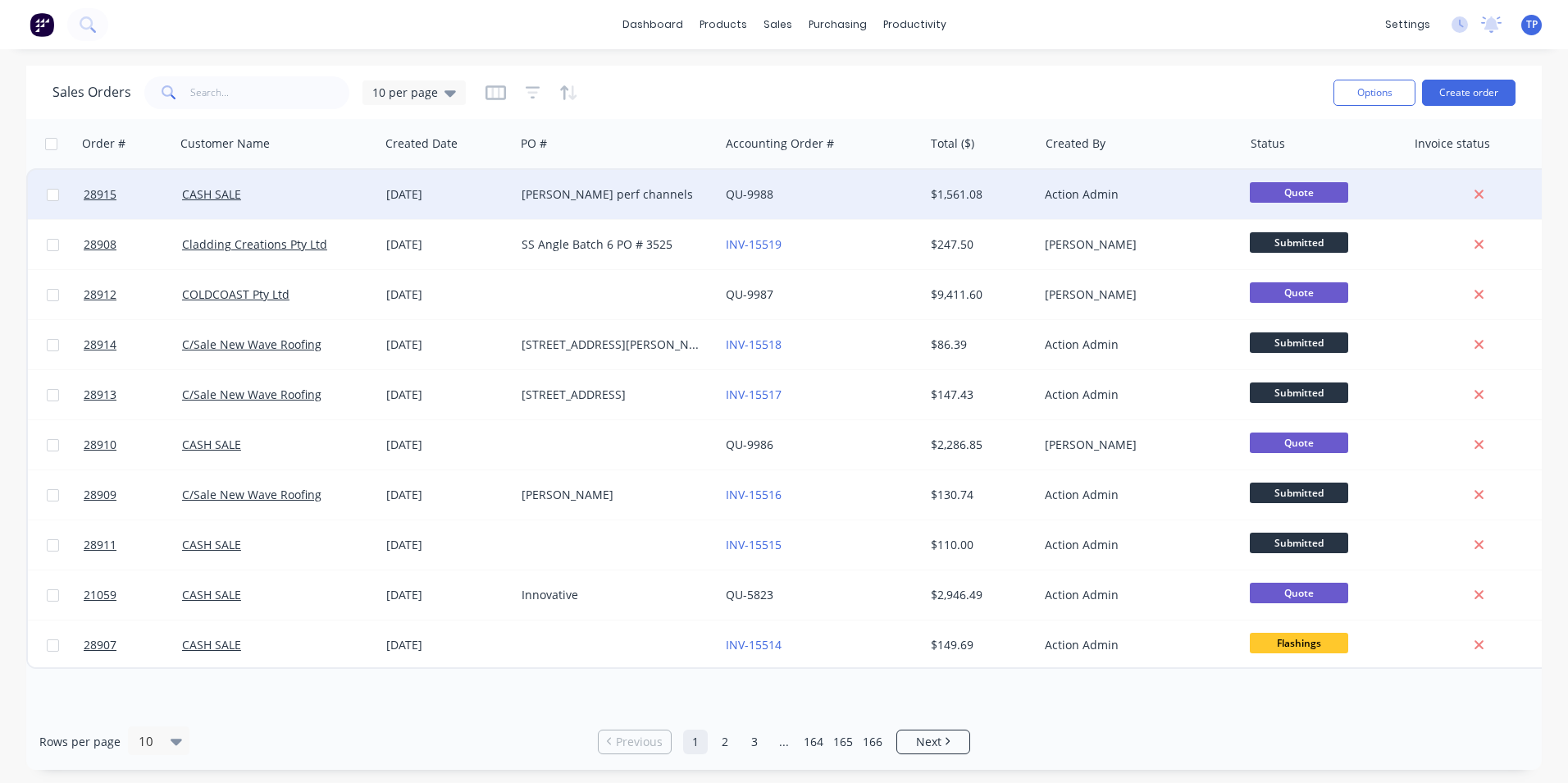
click at [870, 190] on div "QU-9988" at bounding box center [817, 194] width 182 height 16
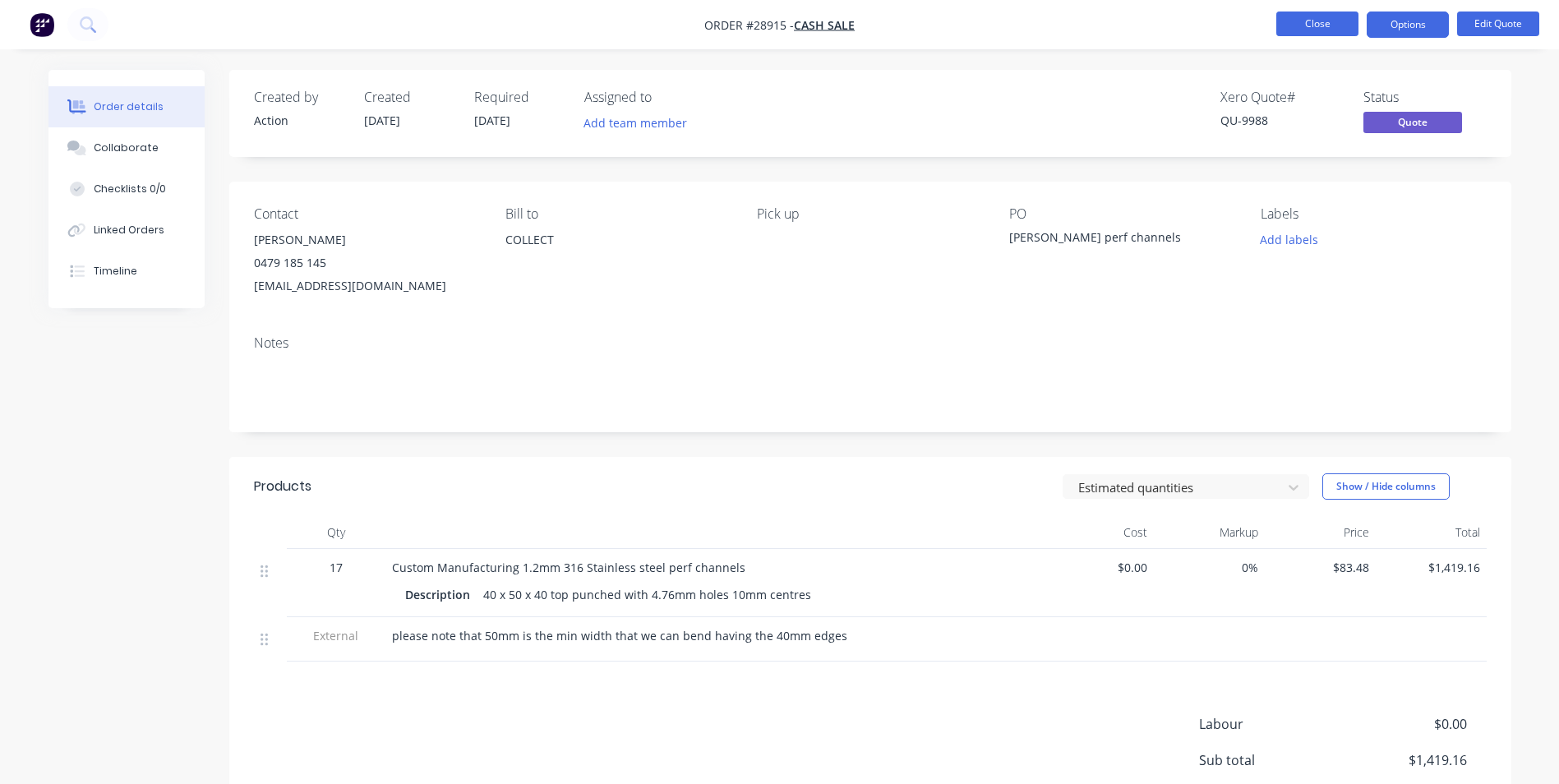
click at [1280, 21] on button "Close" at bounding box center [1316, 24] width 82 height 25
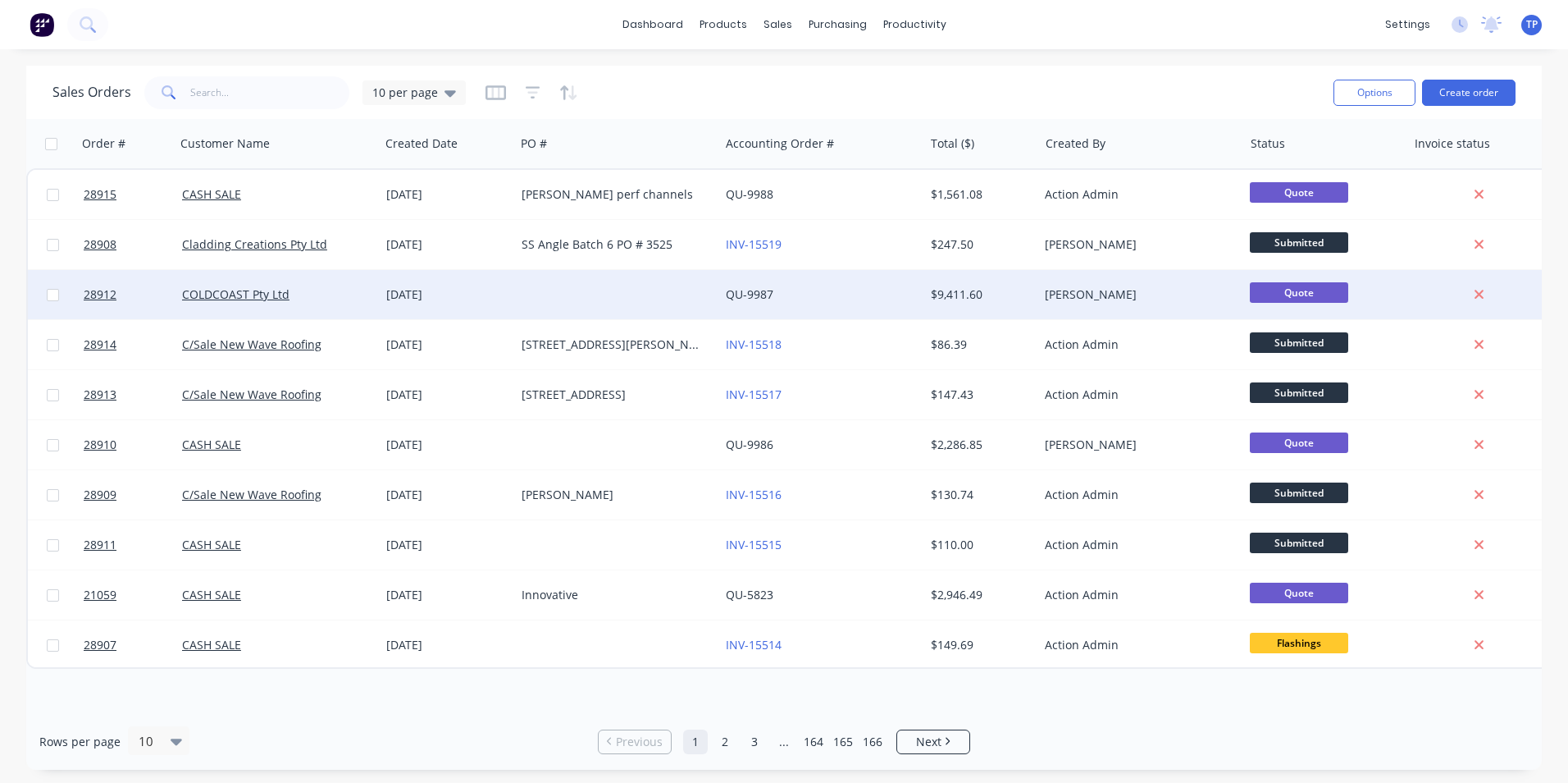
click at [650, 296] on div at bounding box center [616, 294] width 205 height 49
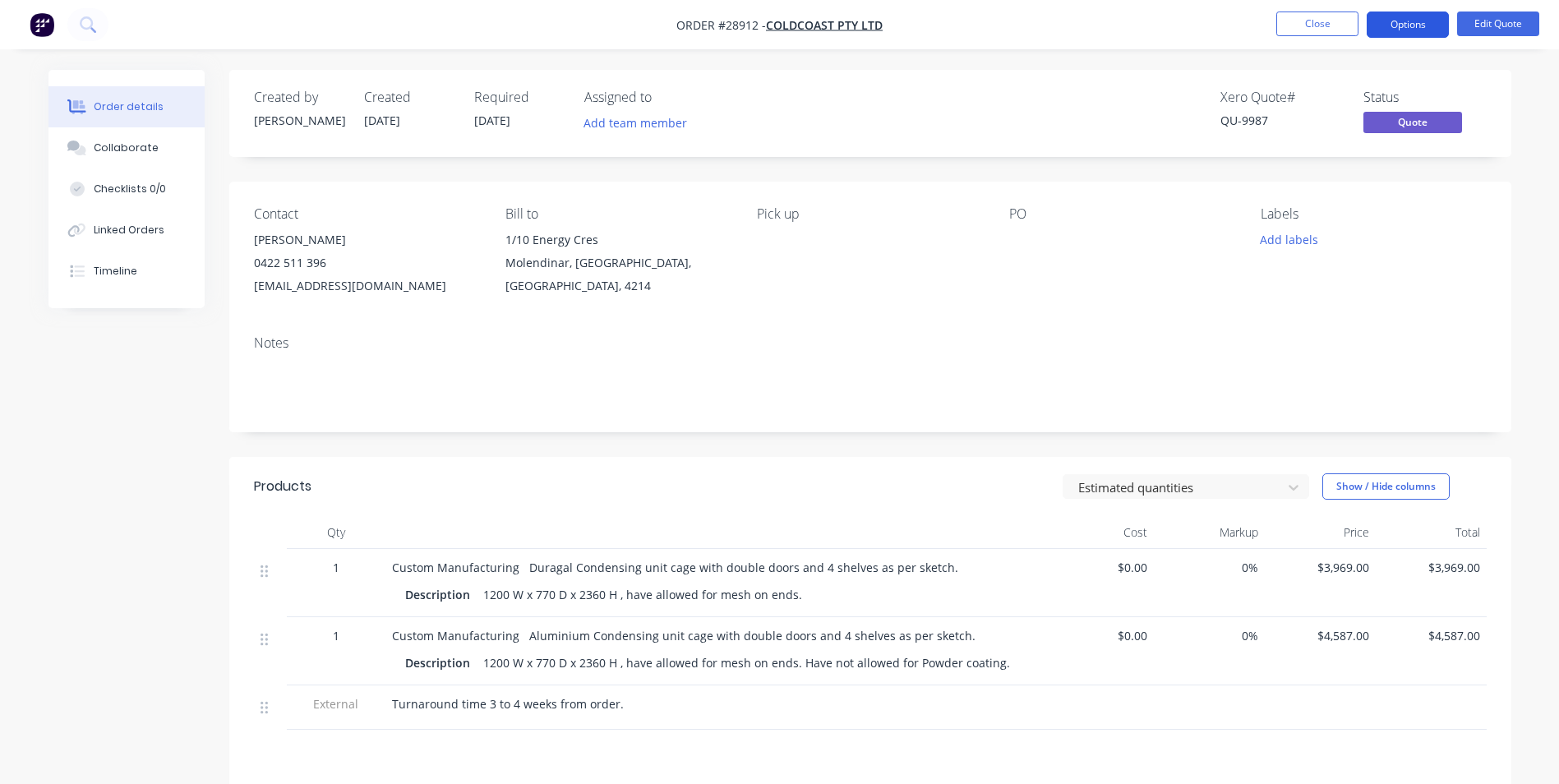
click at [1375, 22] on button "Options" at bounding box center [1407, 24] width 82 height 26
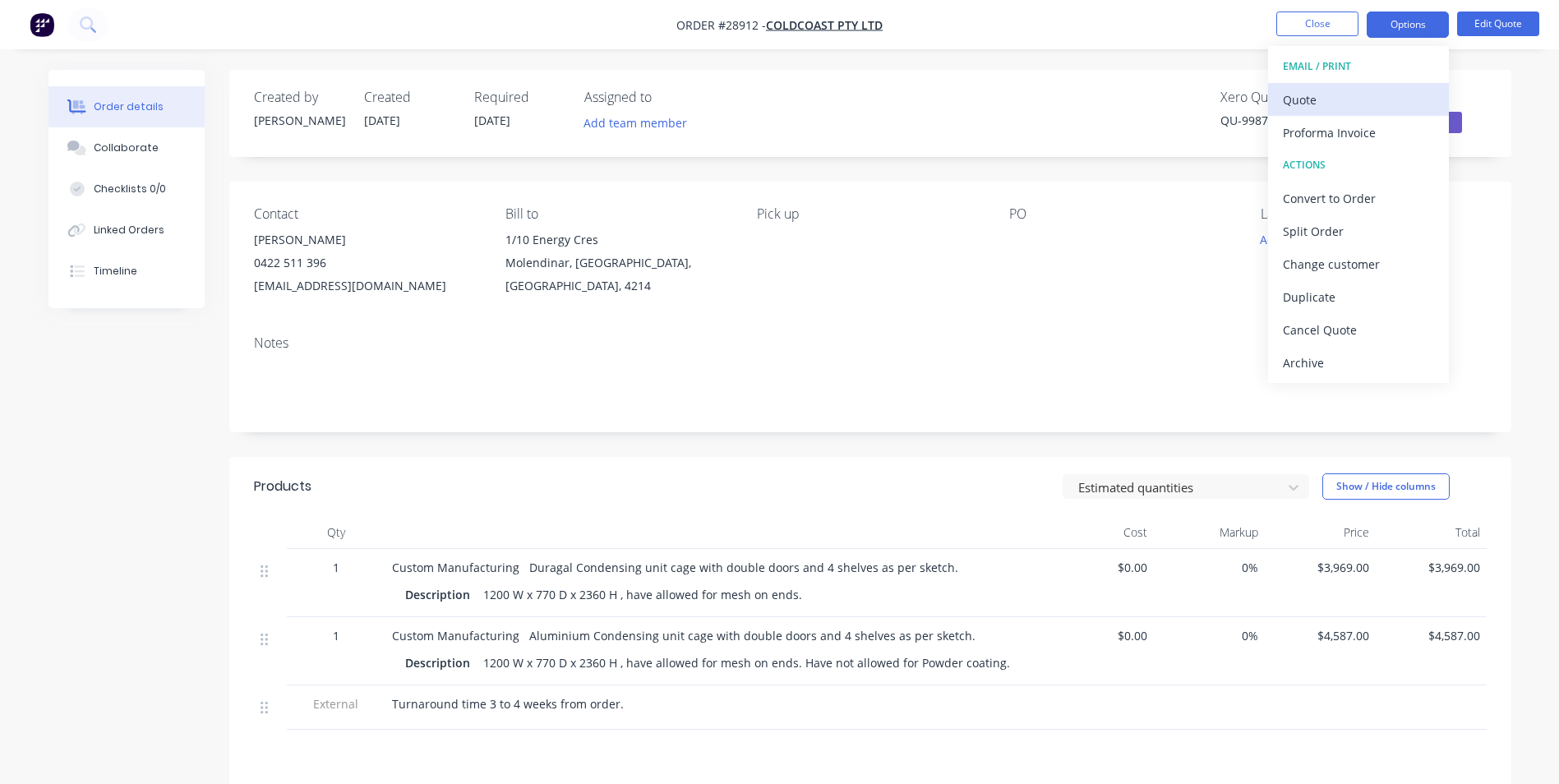
click at [1350, 93] on div "Quote" at bounding box center [1358, 99] width 151 height 24
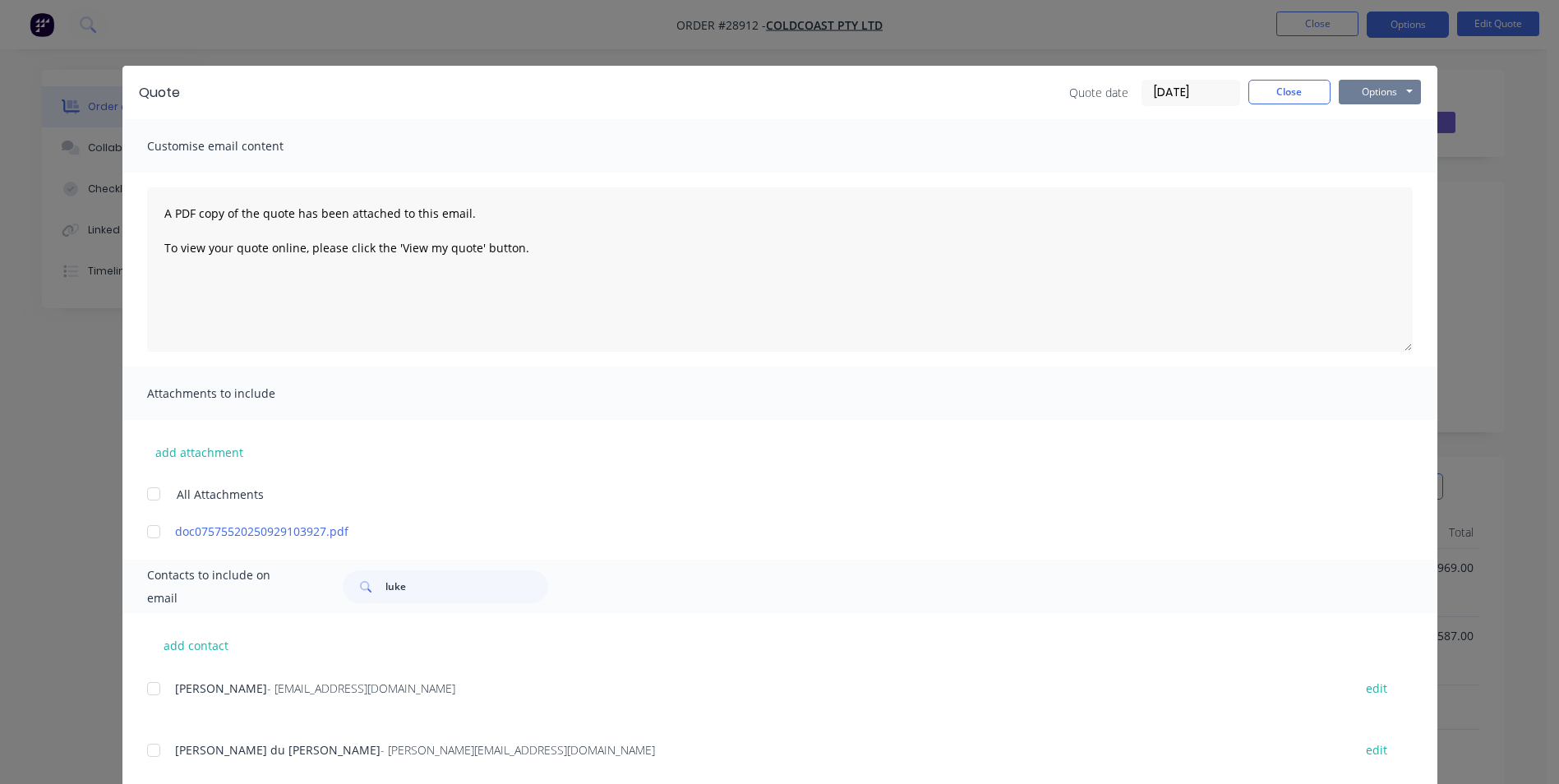
click at [1379, 91] on button "Options" at bounding box center [1379, 92] width 82 height 25
click at [1367, 150] on button "Print" at bounding box center [1391, 148] width 105 height 27
type input "l"
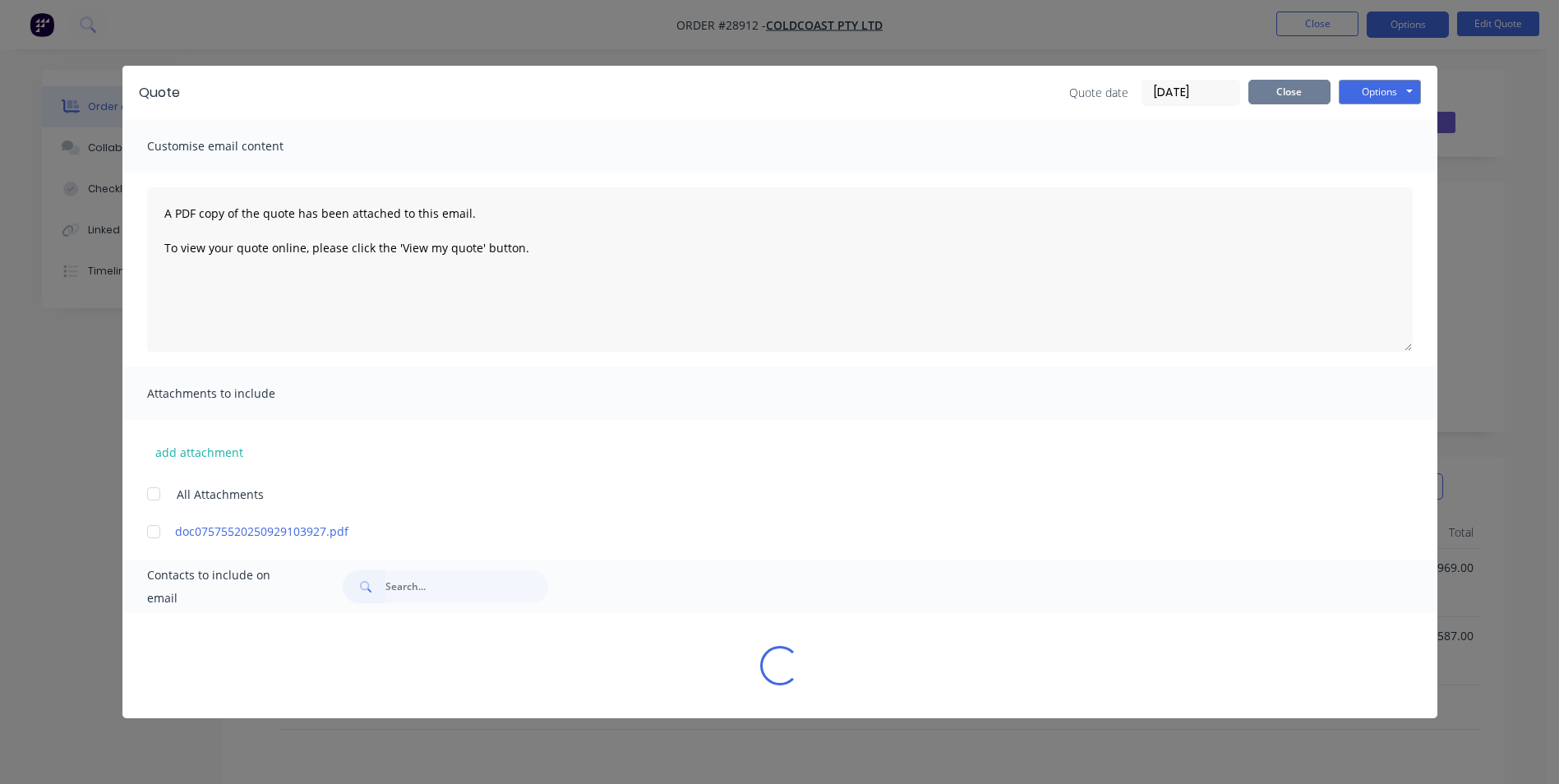
click at [1277, 82] on button "Close" at bounding box center [1289, 92] width 82 height 25
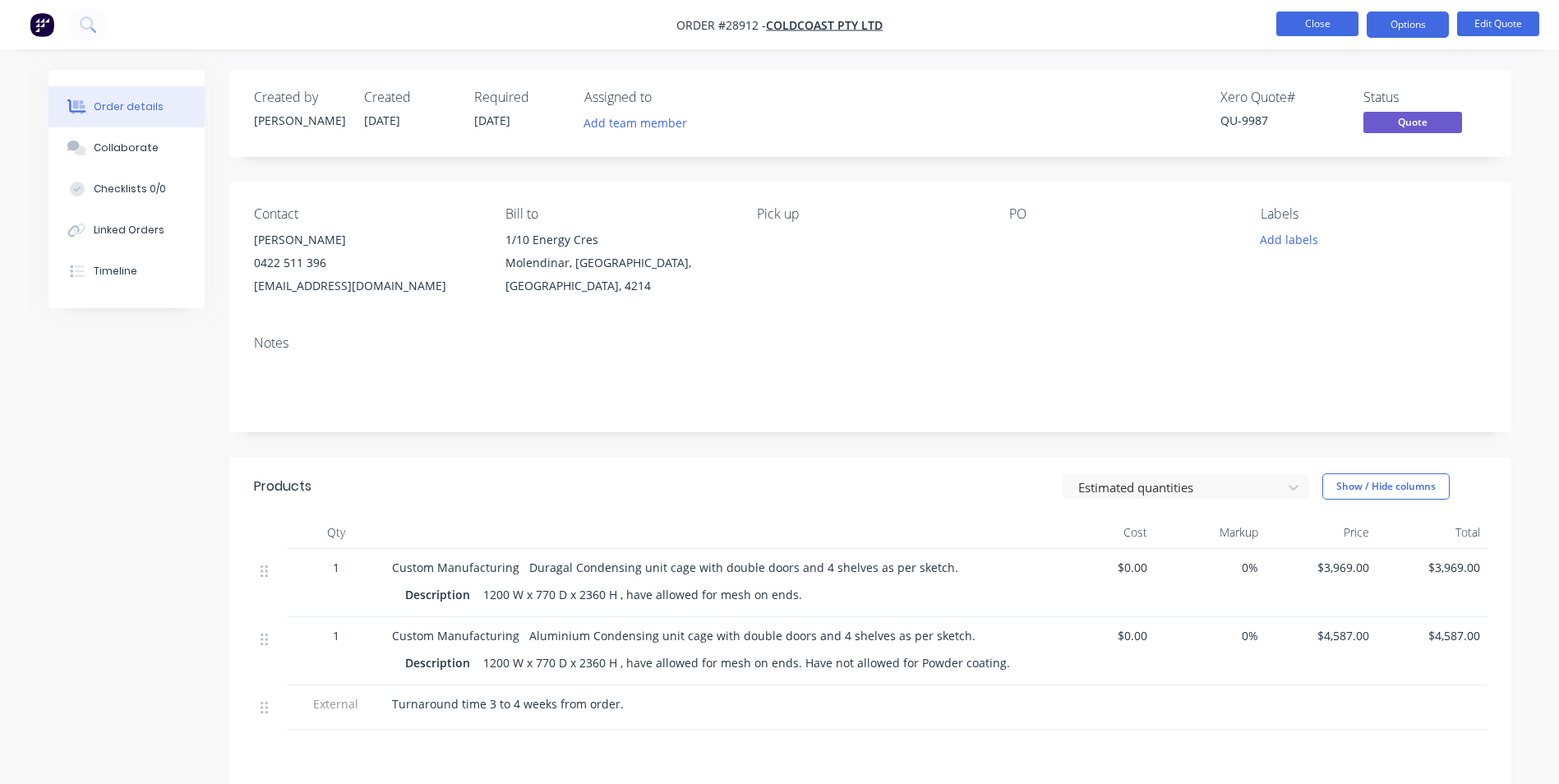
click at [1315, 25] on button "Close" at bounding box center [1316, 24] width 82 height 25
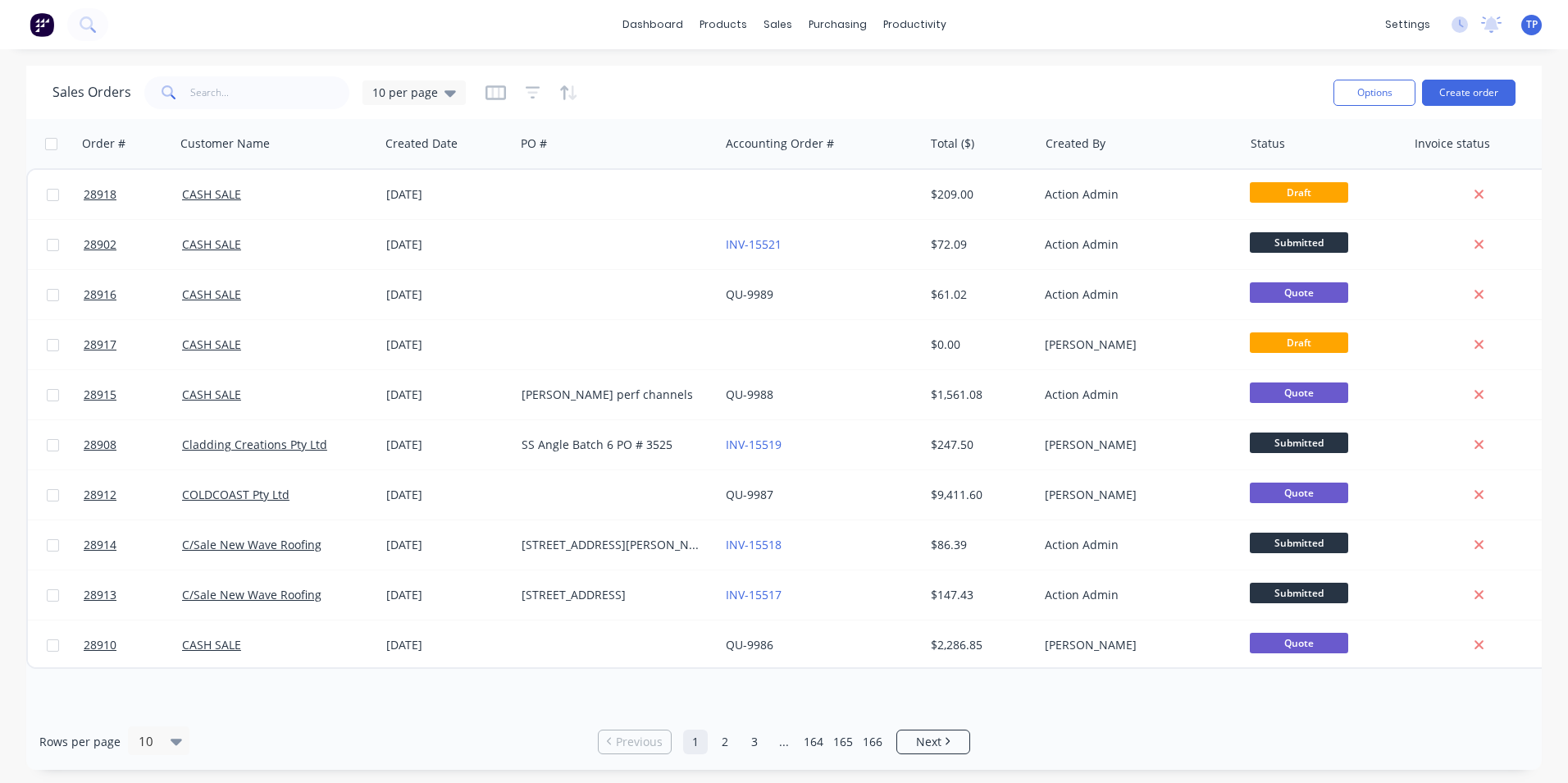
click at [1124, 739] on div "Rows per page 10 Previous 1 2 3 ... 164 165 166 Next" at bounding box center [784, 741] width 1515 height 57
